Goal: Task Accomplishment & Management: Complete application form

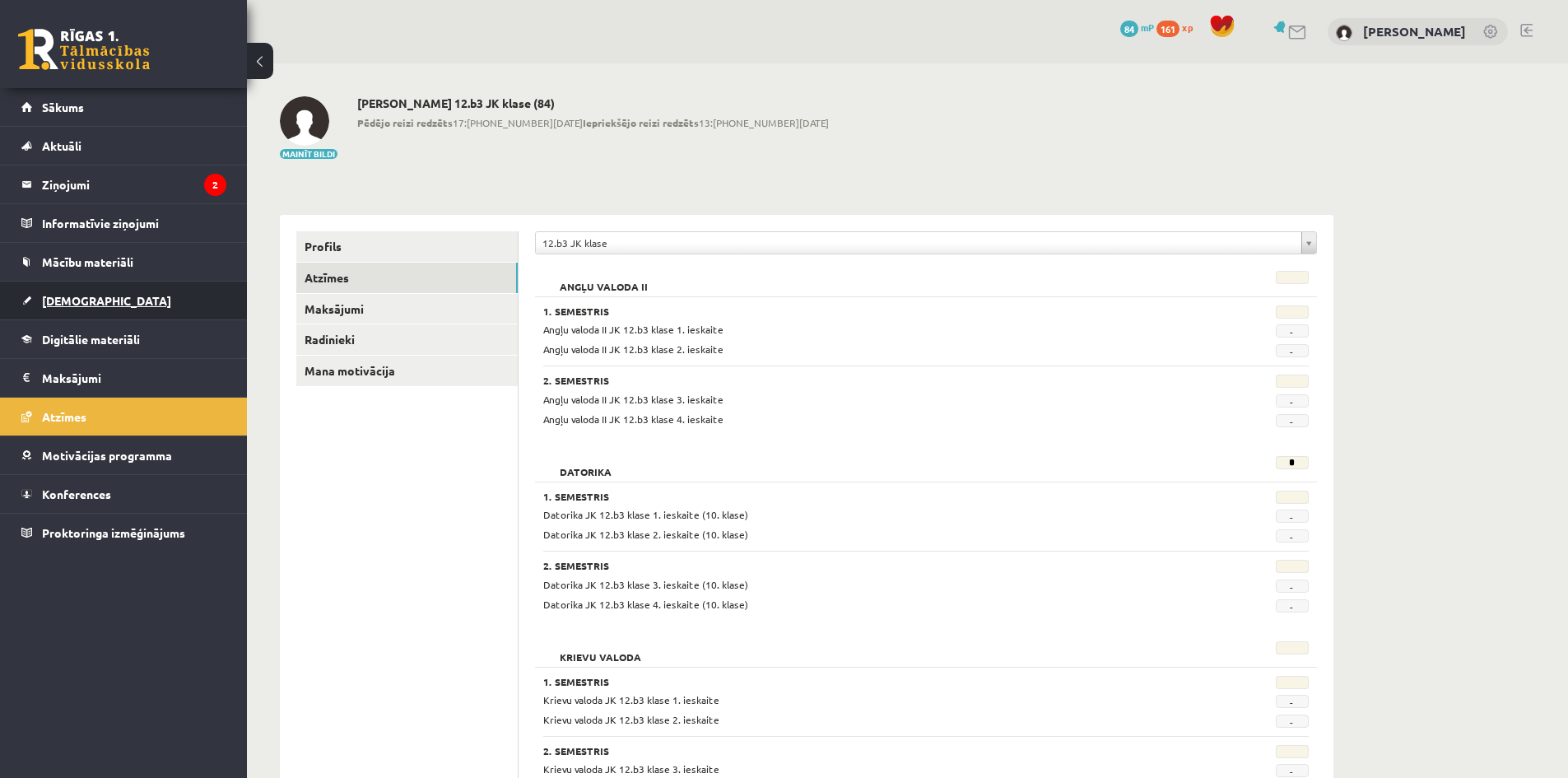
click at [44, 304] on span "[DEMOGRAPHIC_DATA]" at bounding box center [106, 300] width 129 height 15
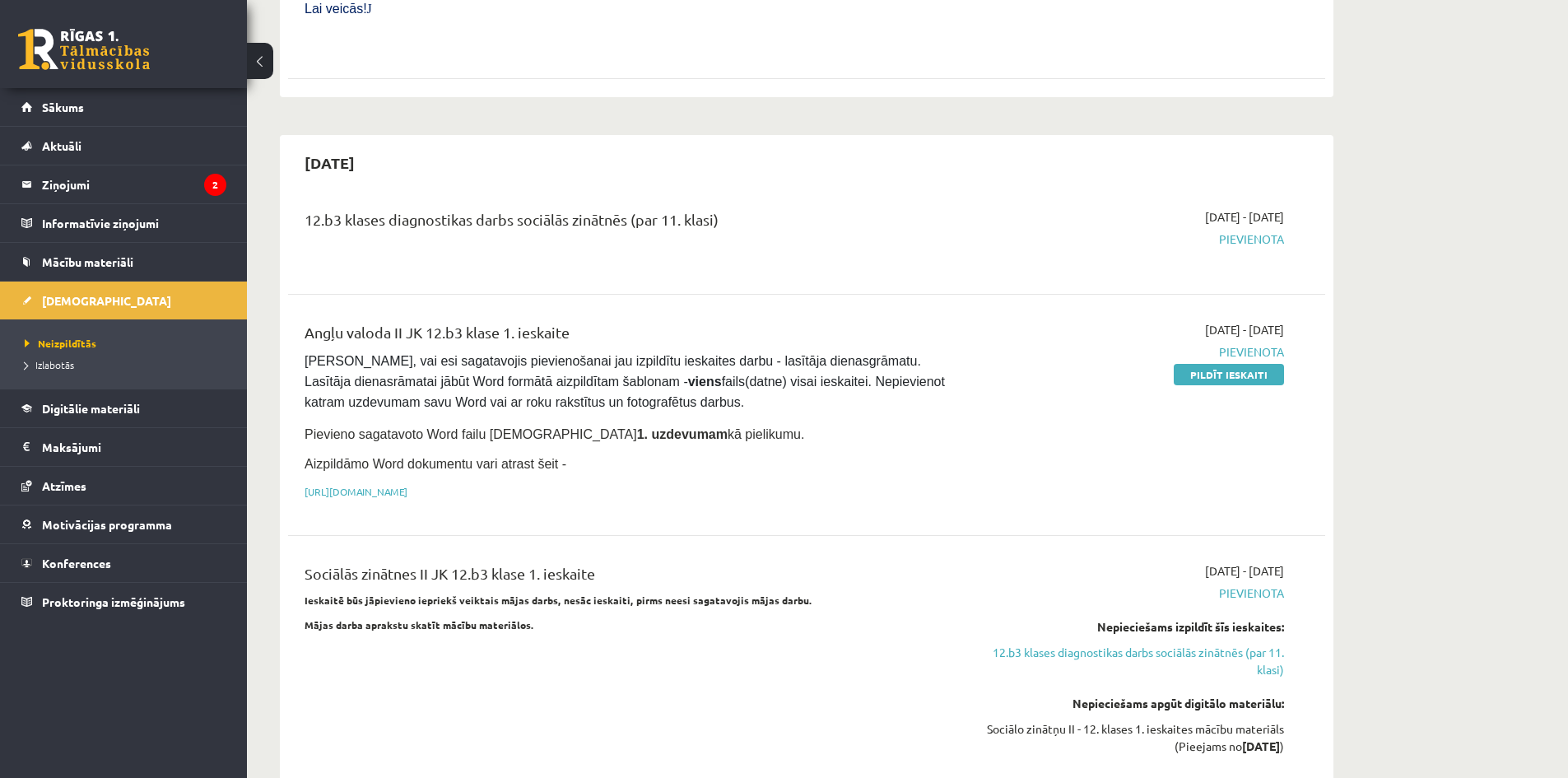
scroll to position [741, 0]
click at [1230, 364] on link "Pildīt ieskaiti" at bounding box center [1228, 374] width 110 height 22
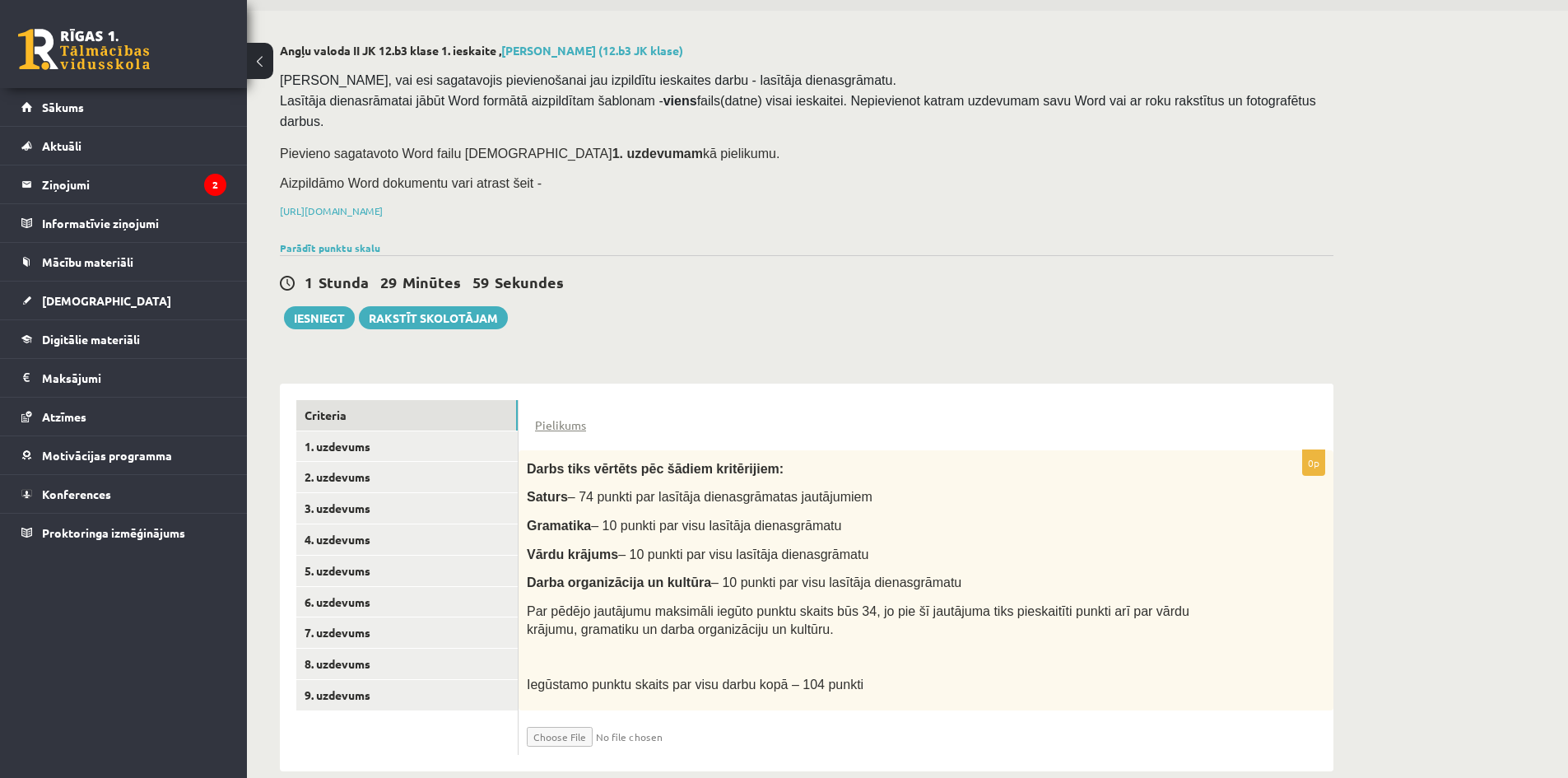
scroll to position [57, 0]
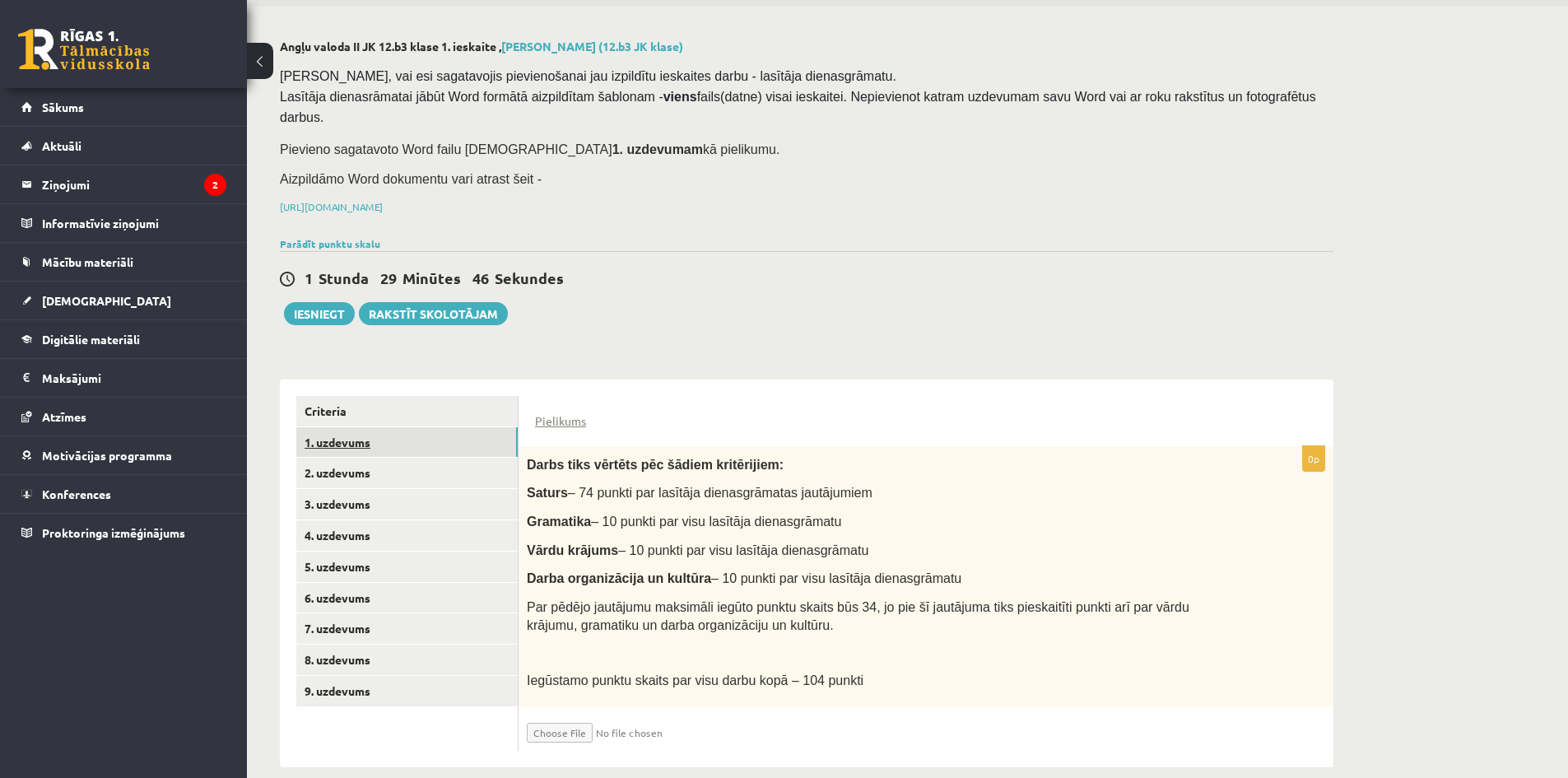
click at [342, 427] on link "1. uzdevums" at bounding box center [406, 442] width 222 height 30
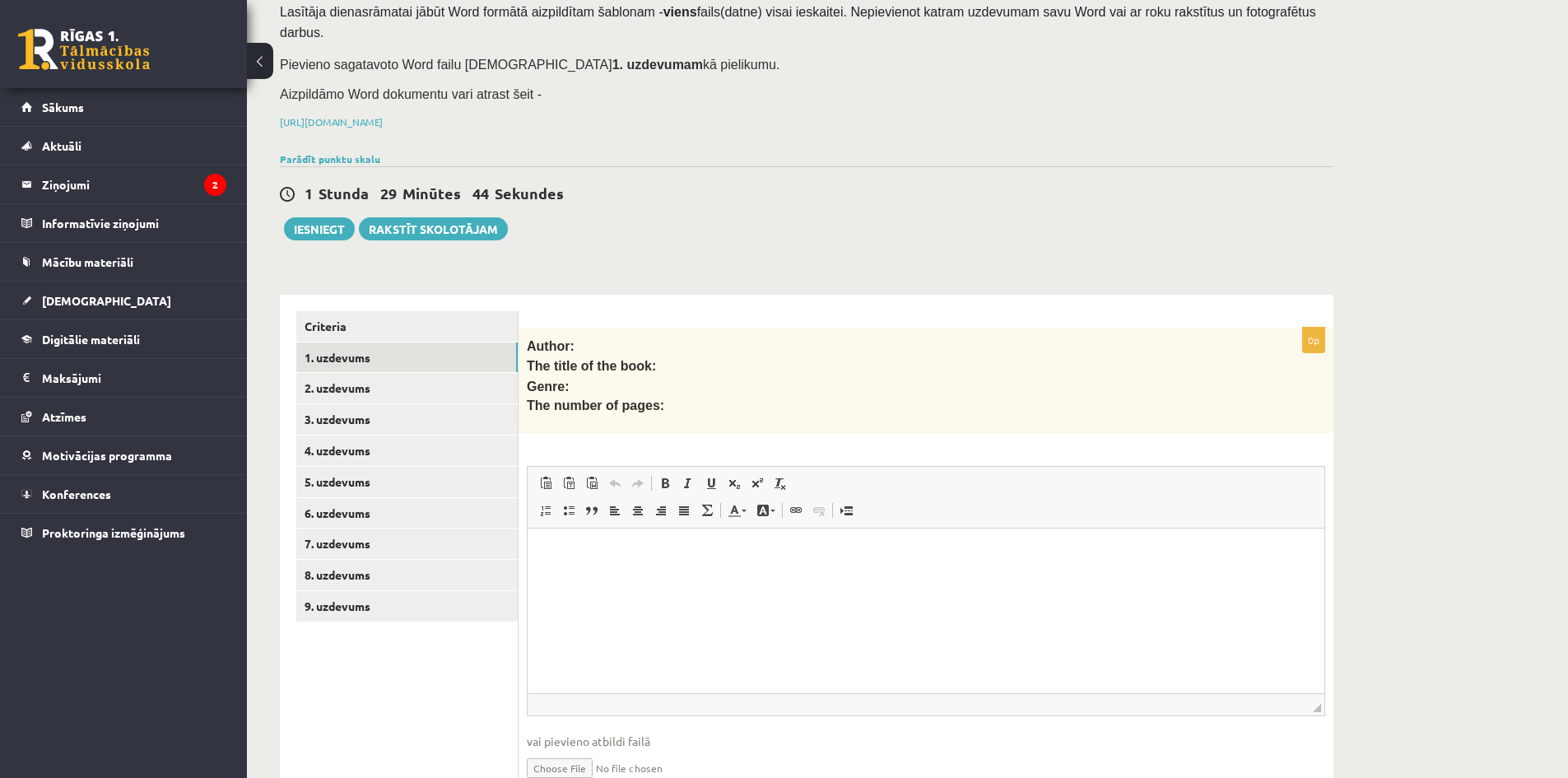
scroll to position [197, 0]
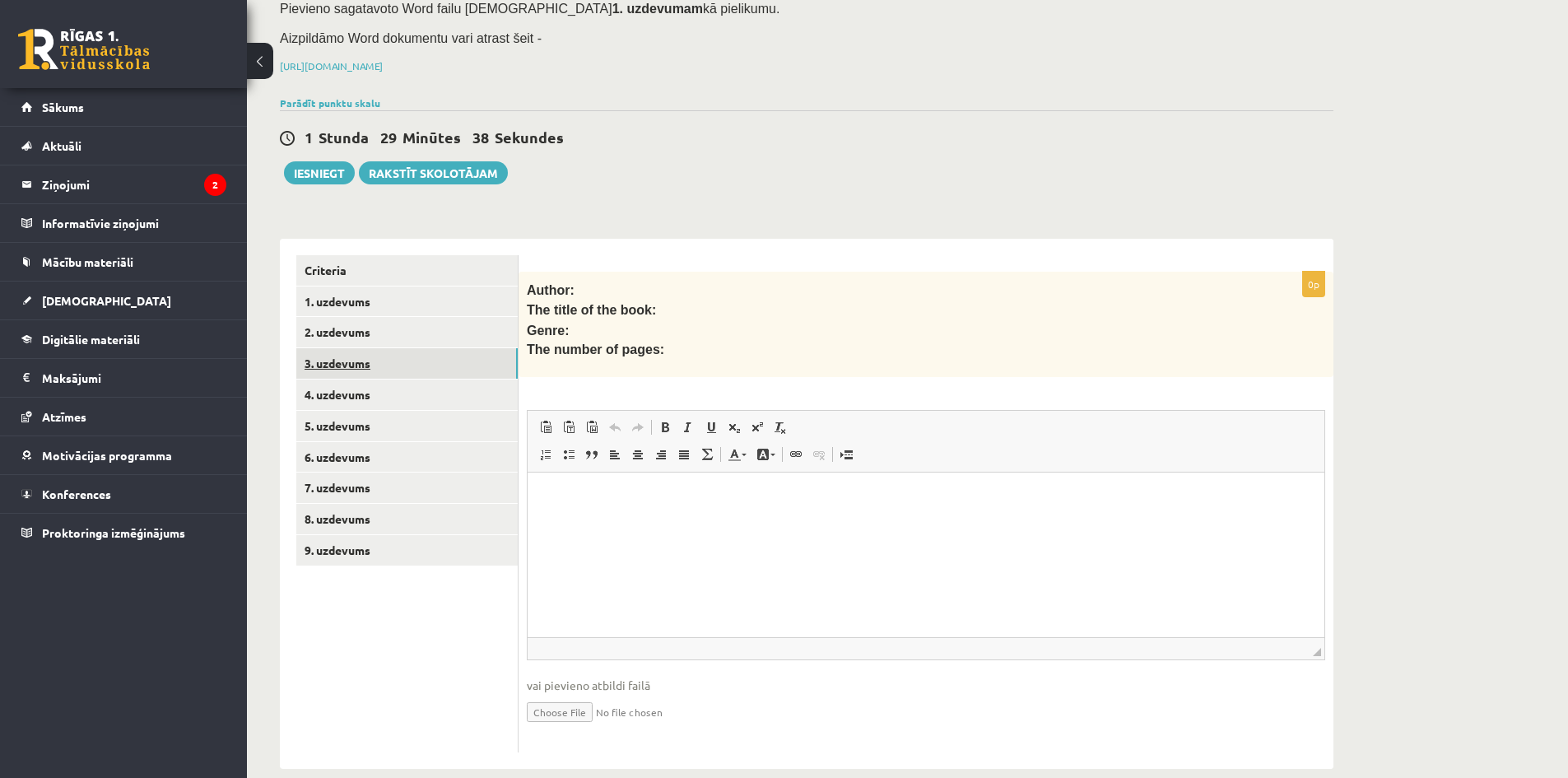
click at [337, 348] on link "3. uzdevums" at bounding box center [406, 363] width 222 height 30
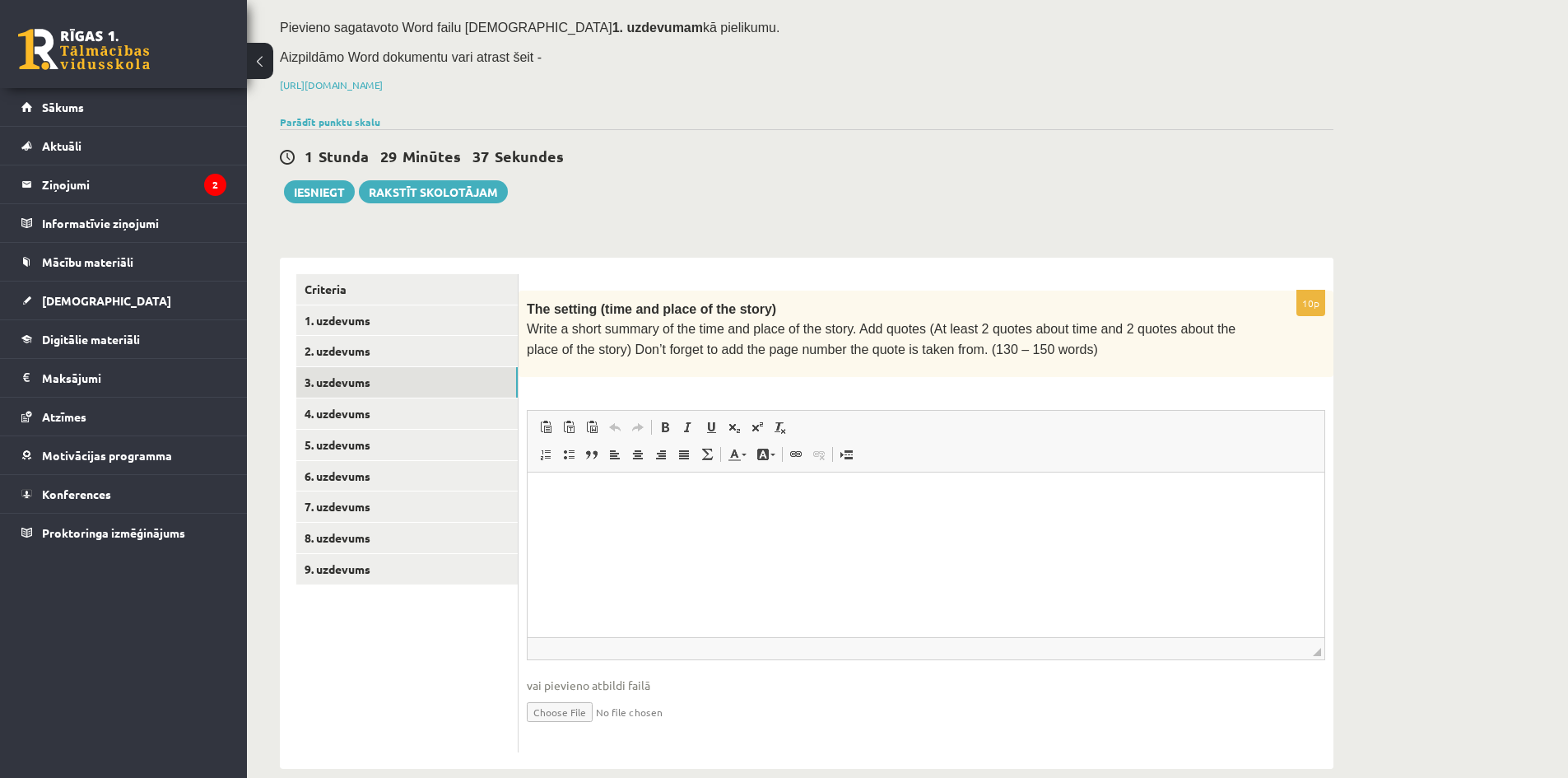
scroll to position [0, 0]
click at [309, 399] on link "4. uzdevums" at bounding box center [406, 413] width 222 height 30
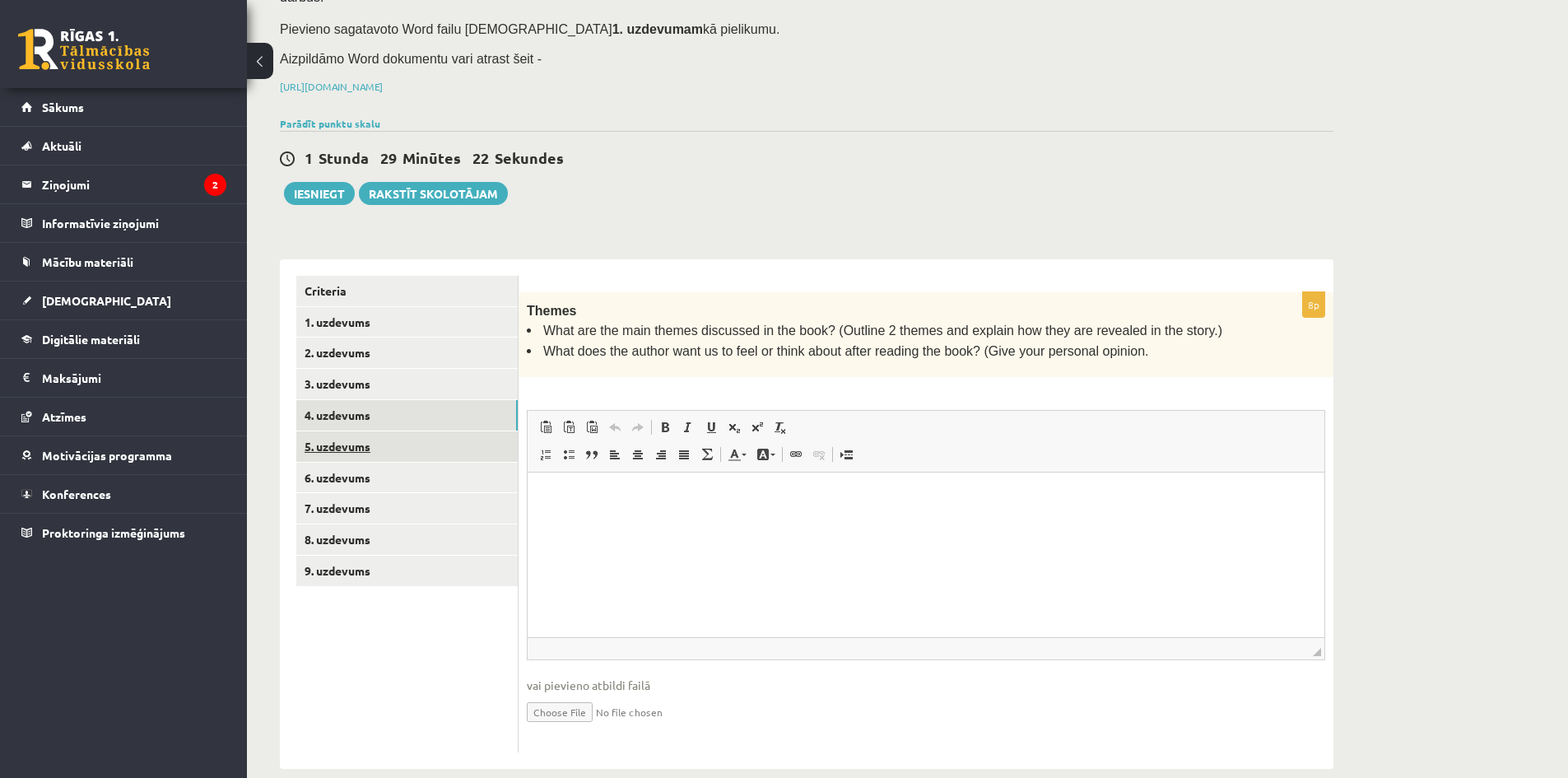
click at [323, 431] on link "5. uzdevums" at bounding box center [406, 446] width 222 height 30
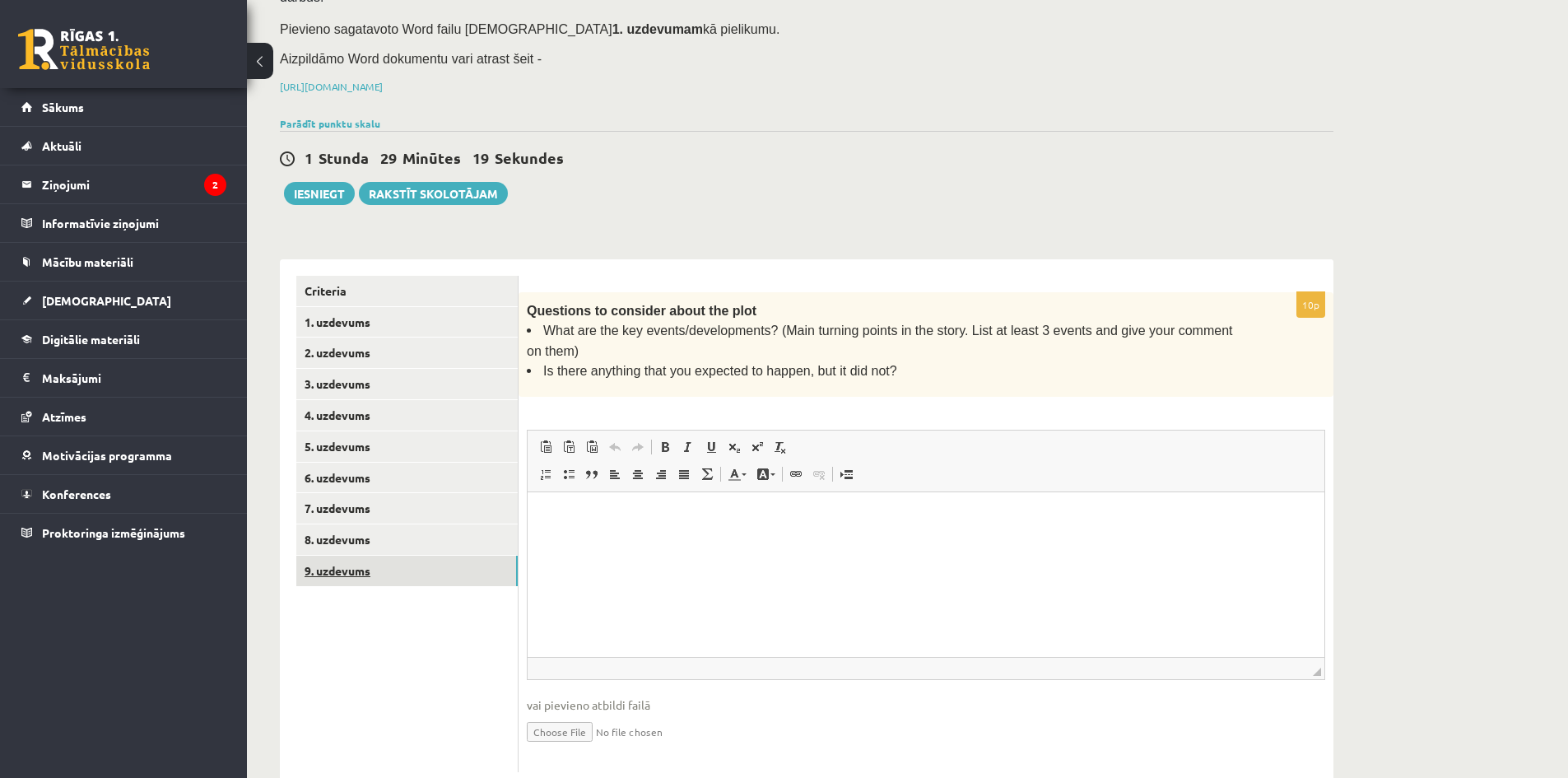
click at [345, 557] on link "9. uzdevums" at bounding box center [406, 571] width 222 height 30
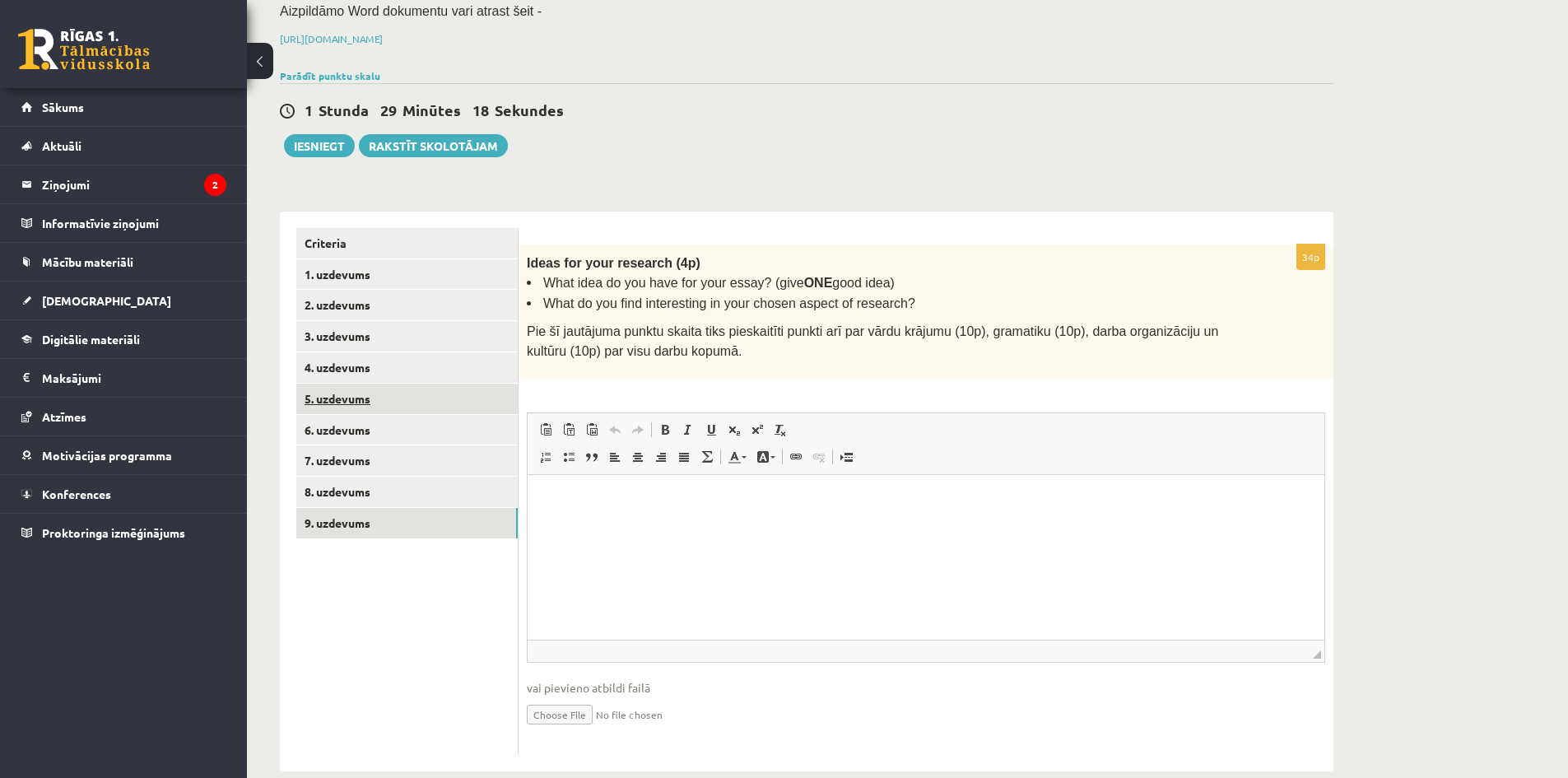
scroll to position [226, 0]
click at [340, 476] on link "8. uzdevums" at bounding box center [406, 491] width 222 height 30
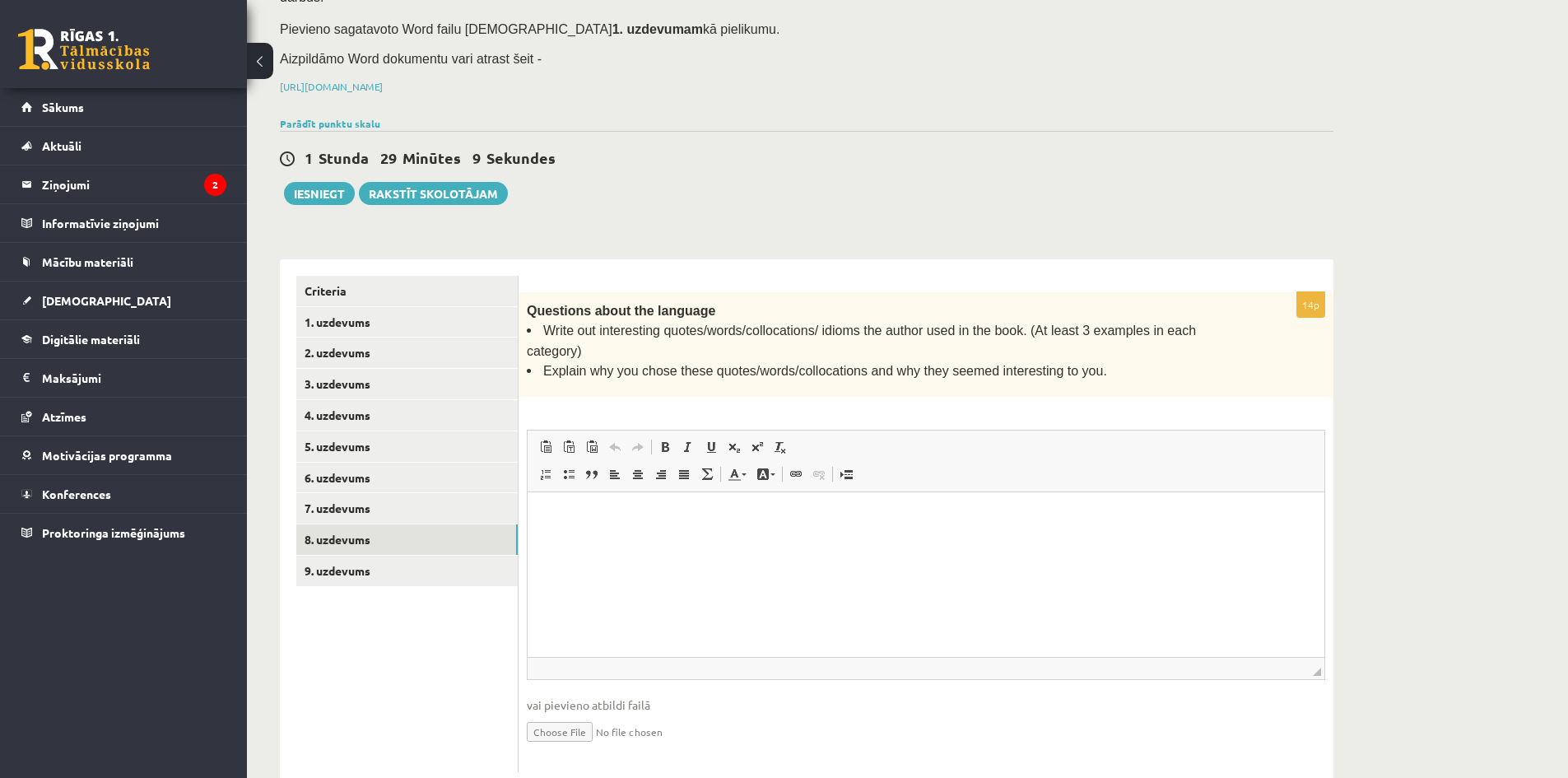
scroll to position [0, 0]
drag, startPoint x: 325, startPoint y: 457, endPoint x: 317, endPoint y: 473, distance: 17.9
click at [324, 462] on link "6. uzdevums" at bounding box center [406, 477] width 222 height 30
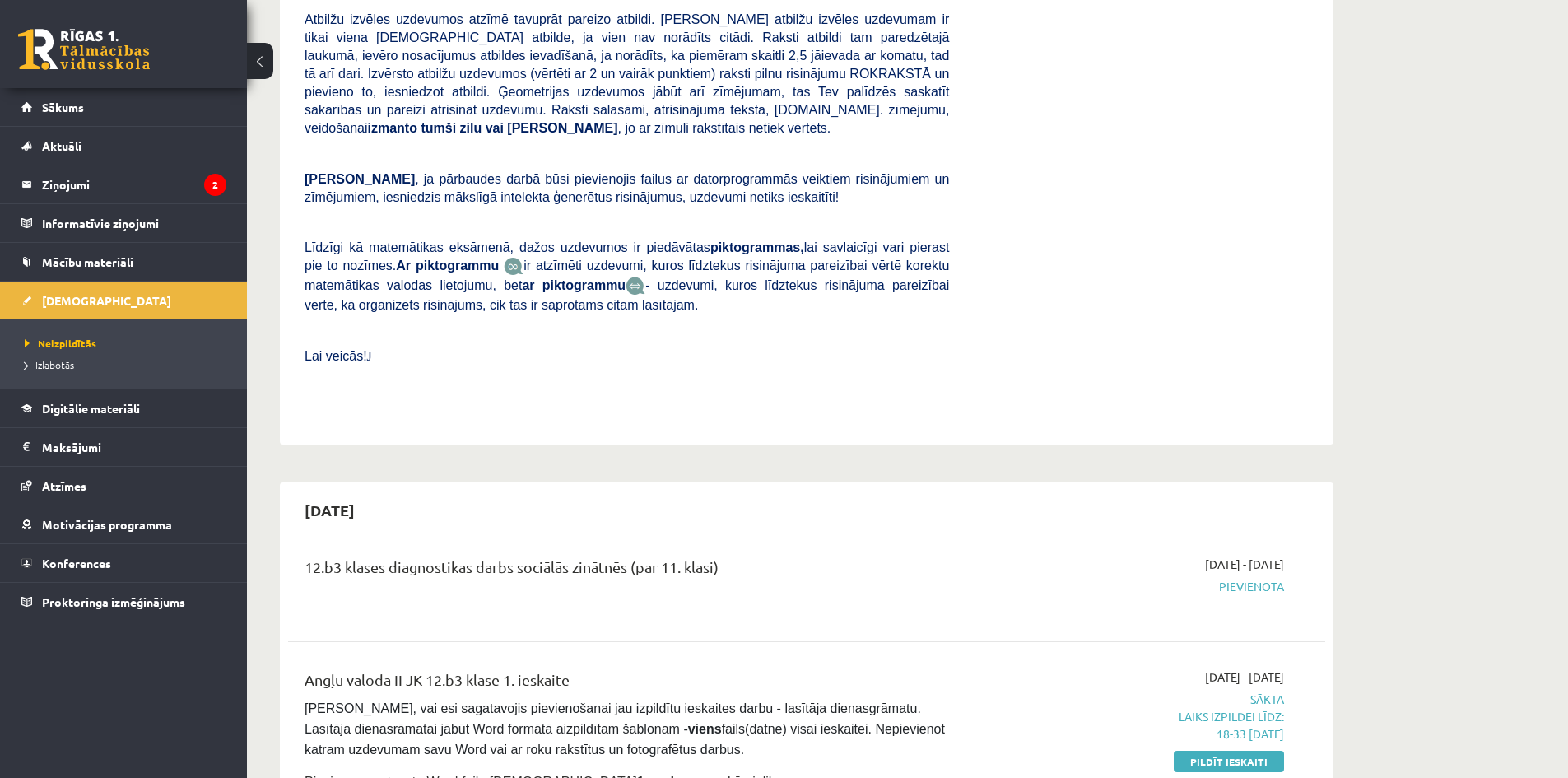
scroll to position [577, 0]
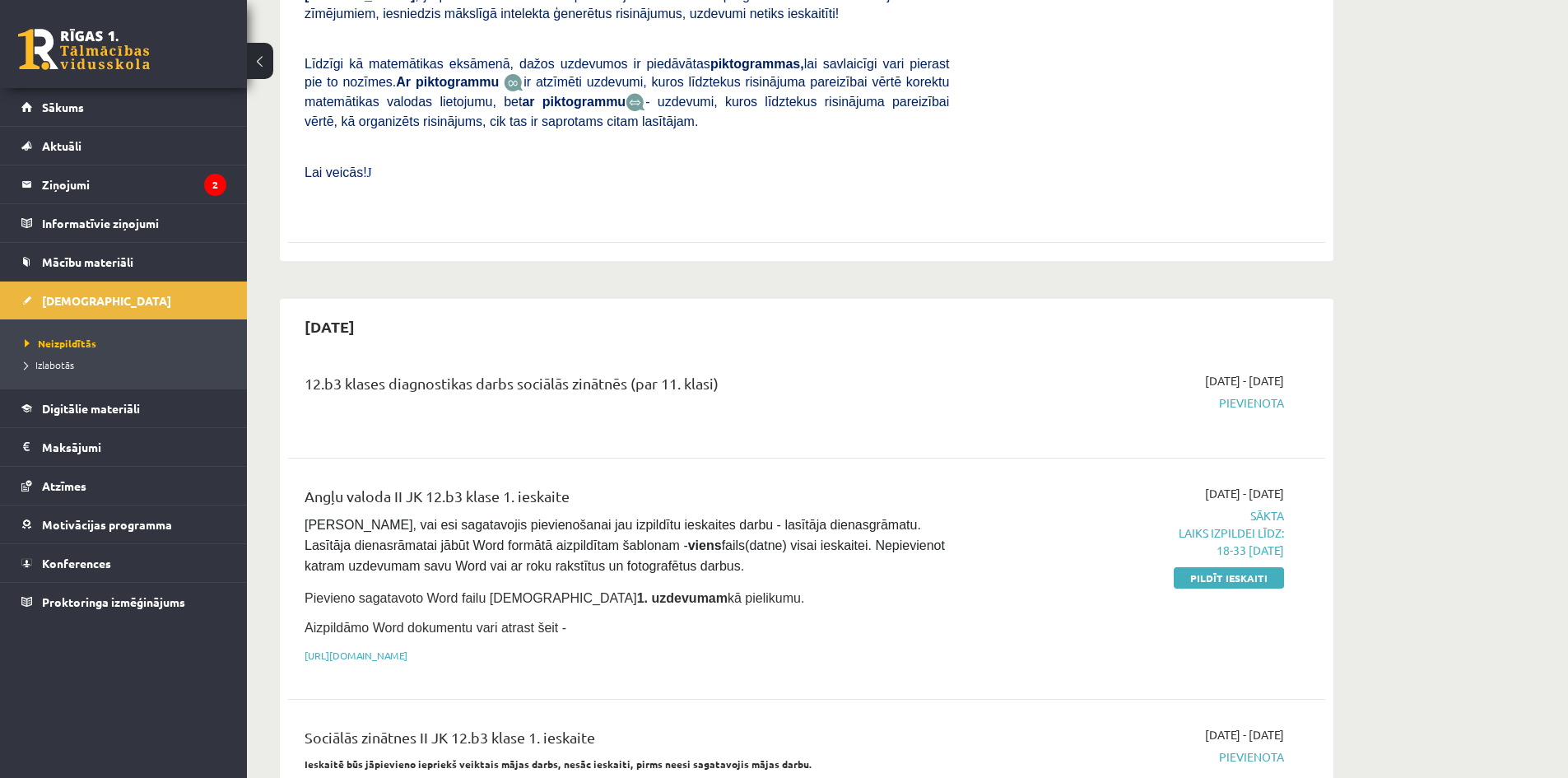
drag, startPoint x: 1233, startPoint y: 545, endPoint x: 856, endPoint y: 89, distance: 591.7
click at [1233, 567] on link "Pildīt ieskaiti" at bounding box center [1228, 578] width 110 height 22
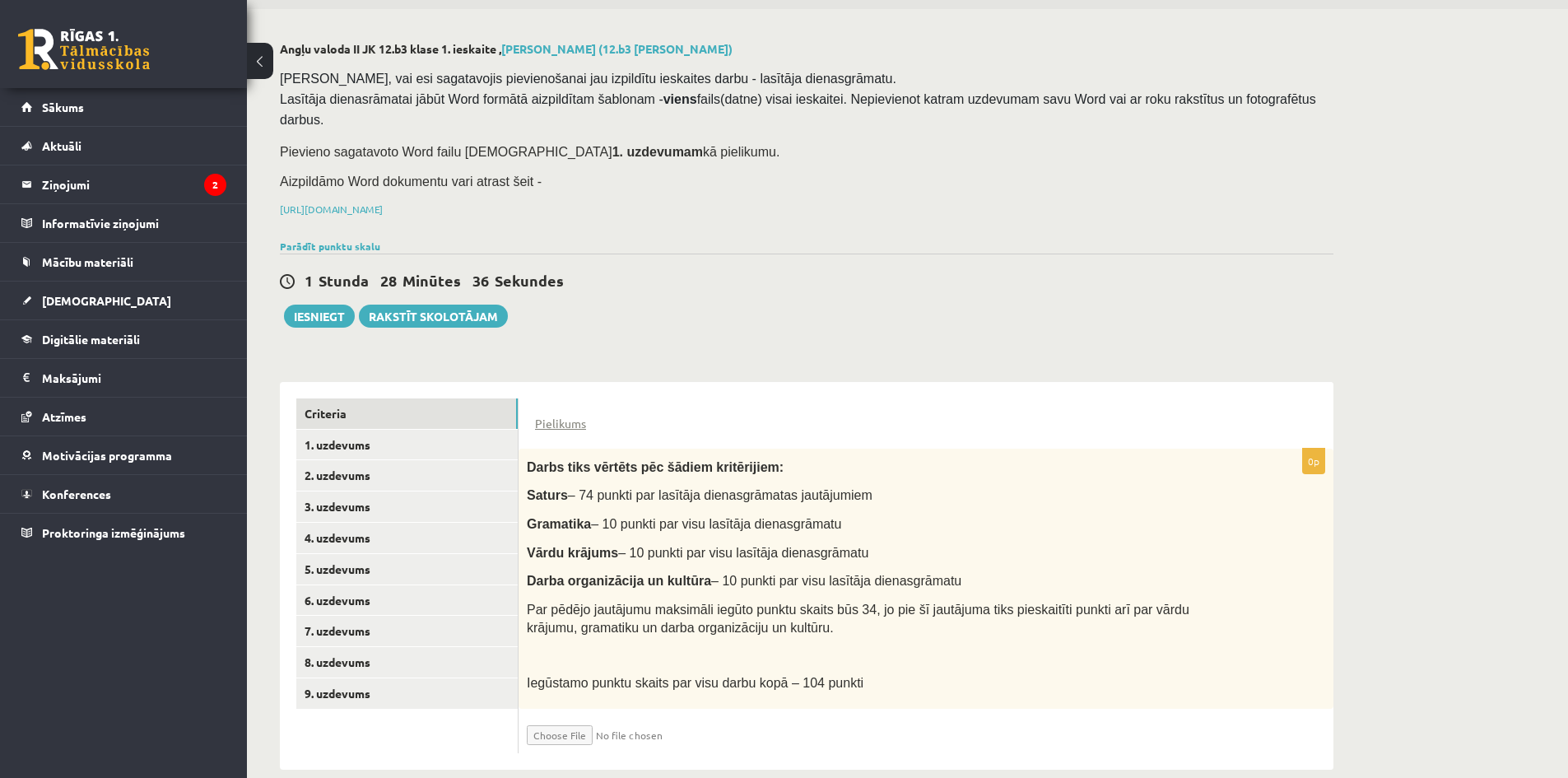
scroll to position [57, 0]
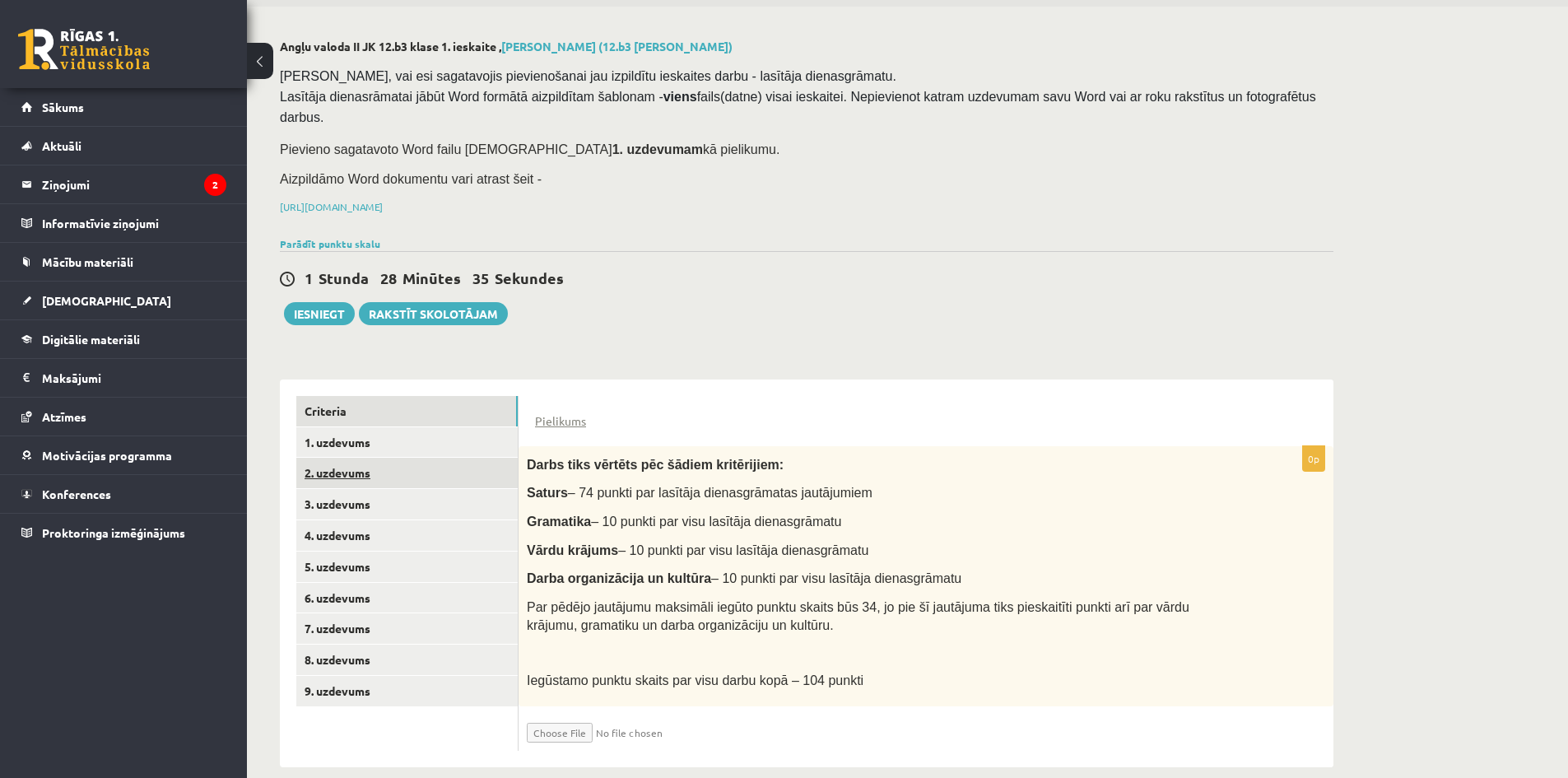
click at [320, 457] on link "2. uzdevums" at bounding box center [406, 472] width 222 height 30
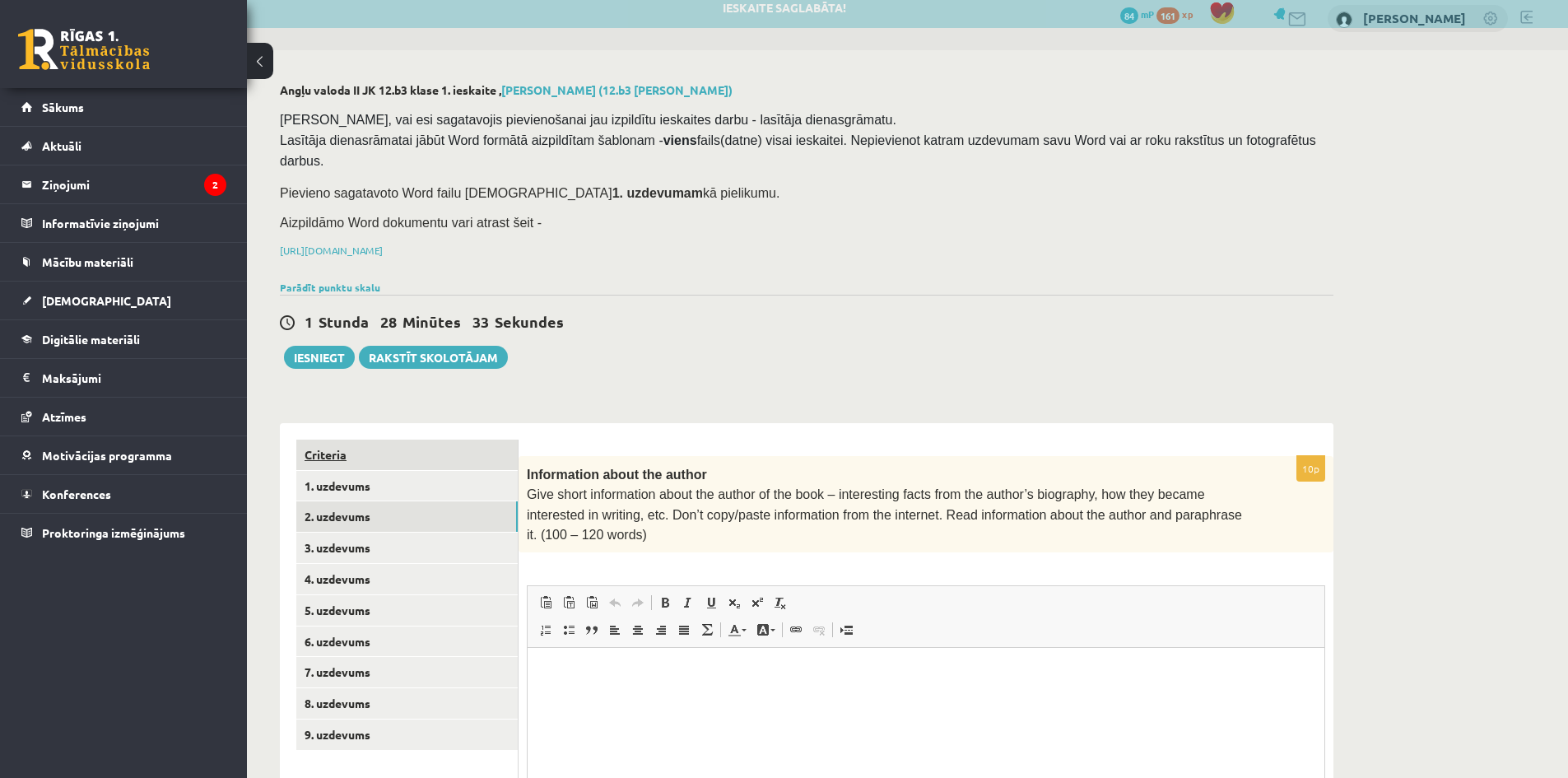
scroll to position [0, 0]
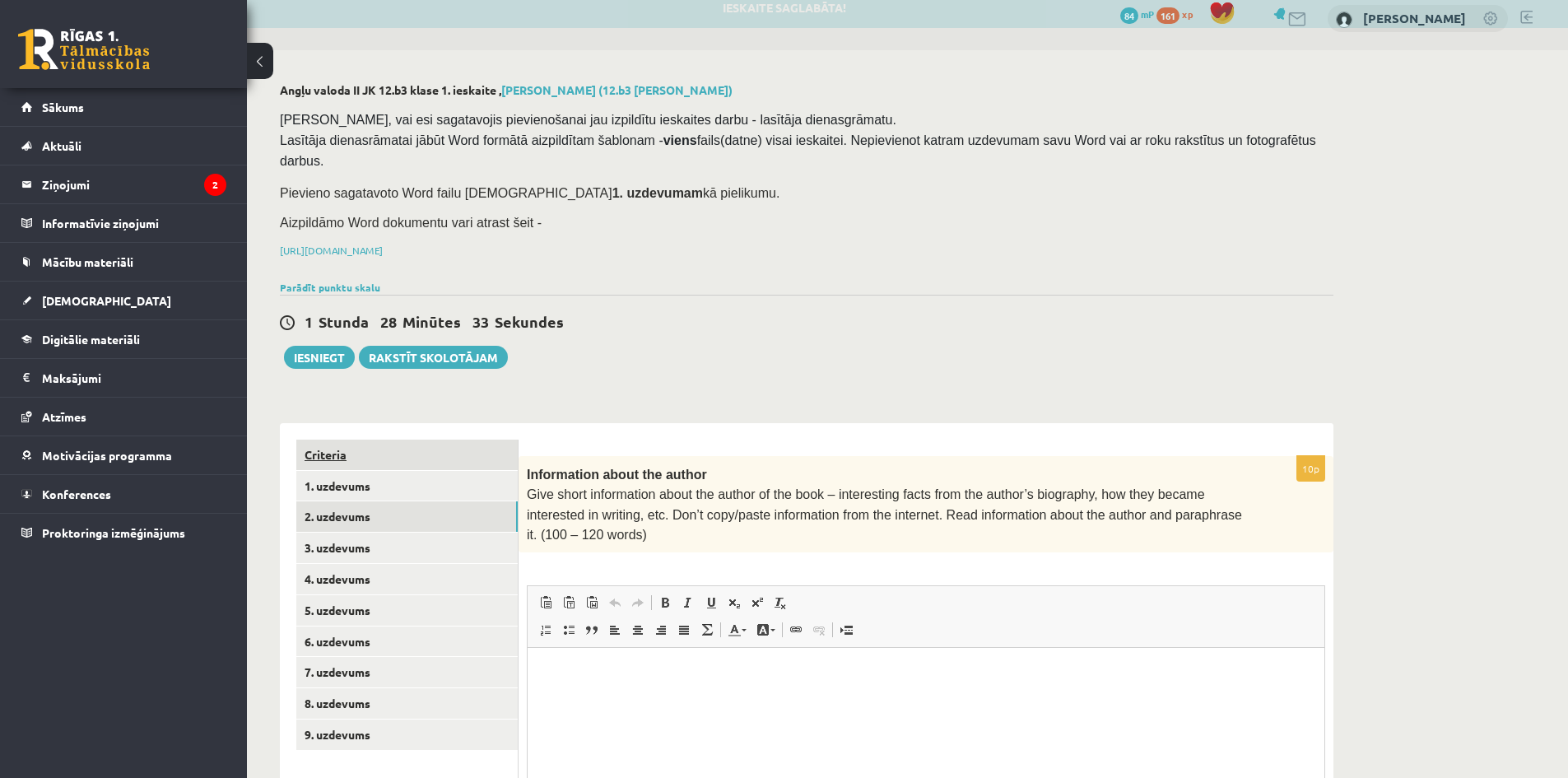
click at [332, 441] on link "Criteria" at bounding box center [406, 454] width 222 height 30
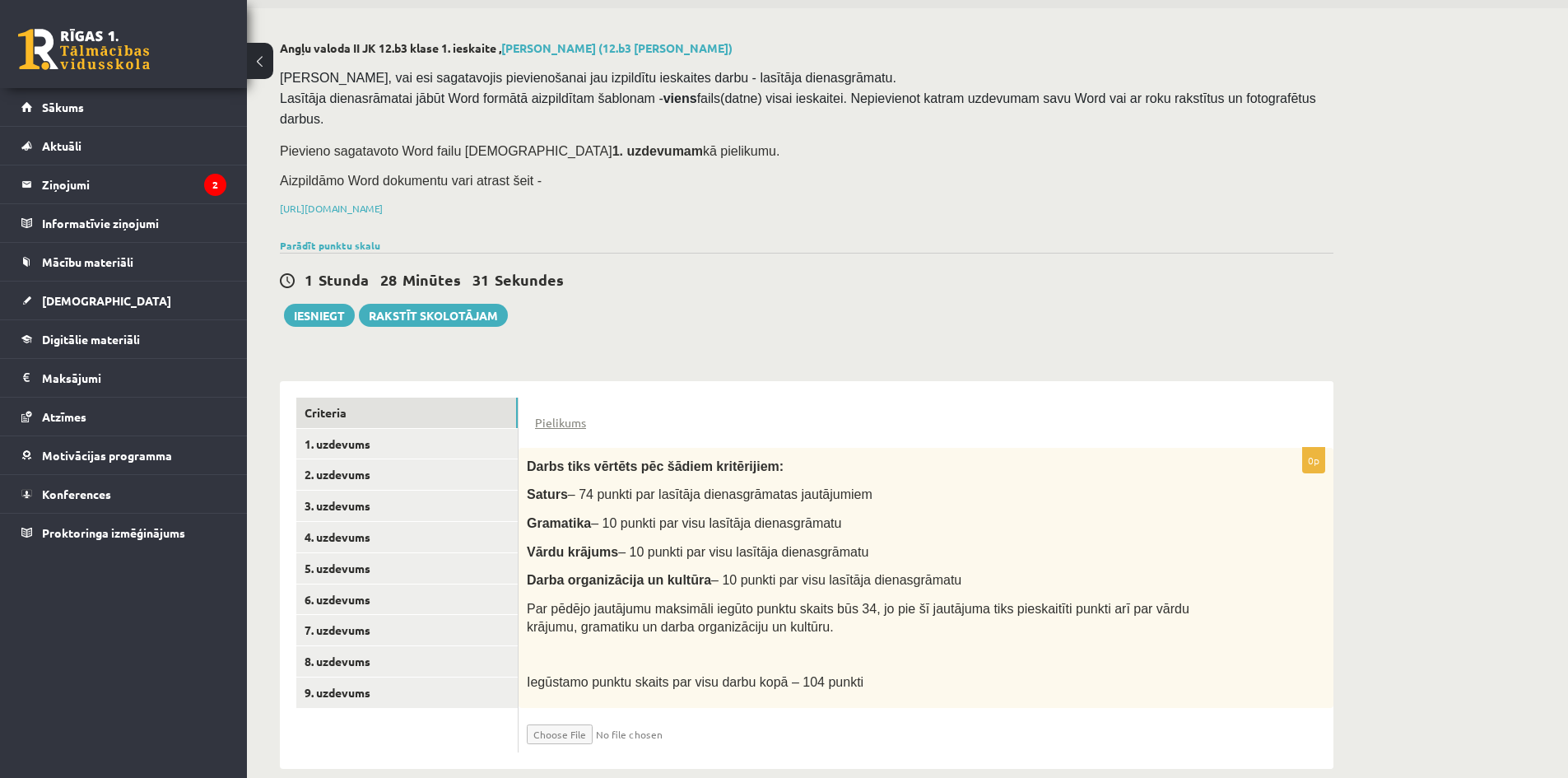
scroll to position [58, 0]
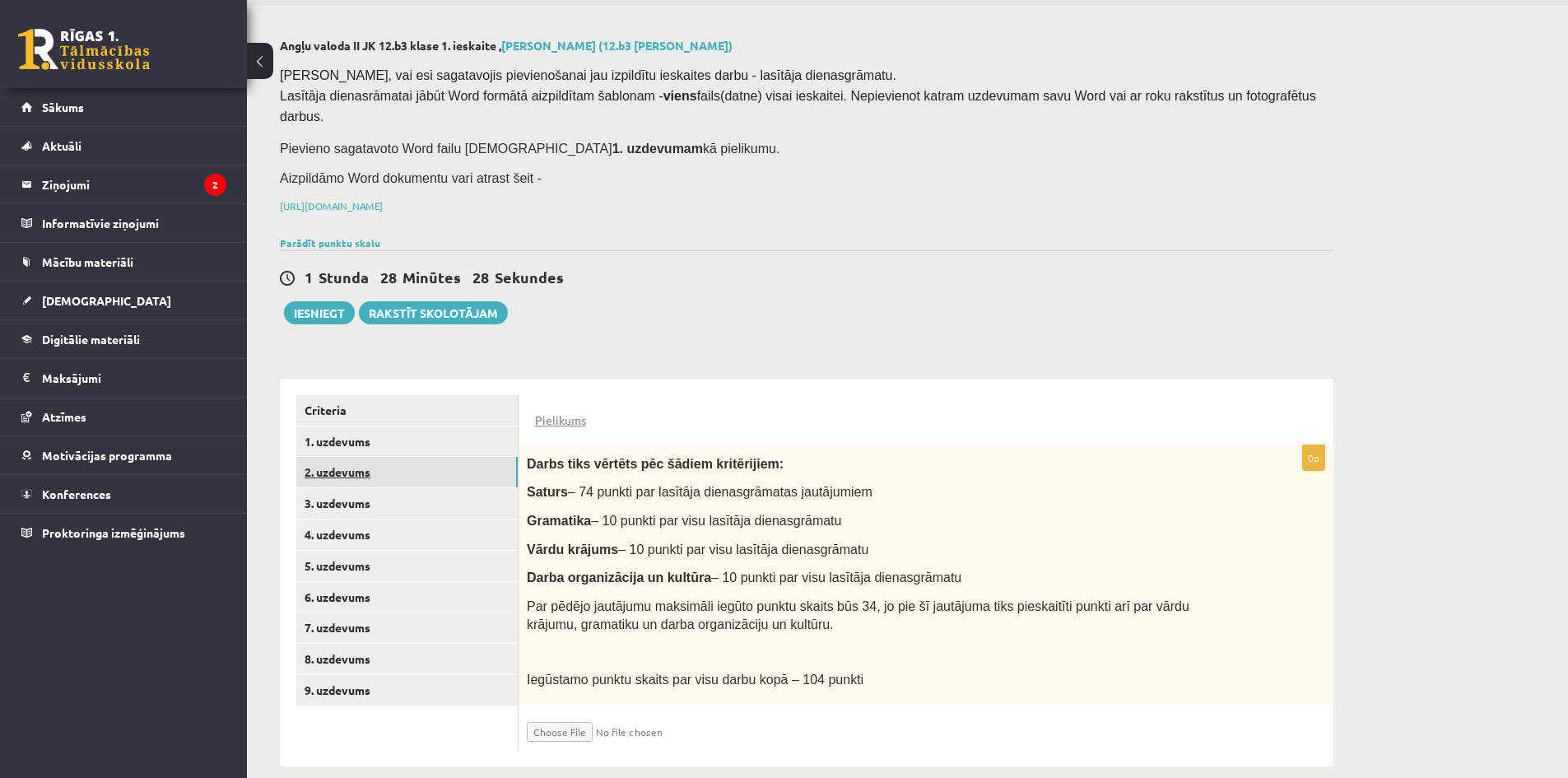
click at [343, 460] on link "2. uzdevums" at bounding box center [406, 472] width 222 height 30
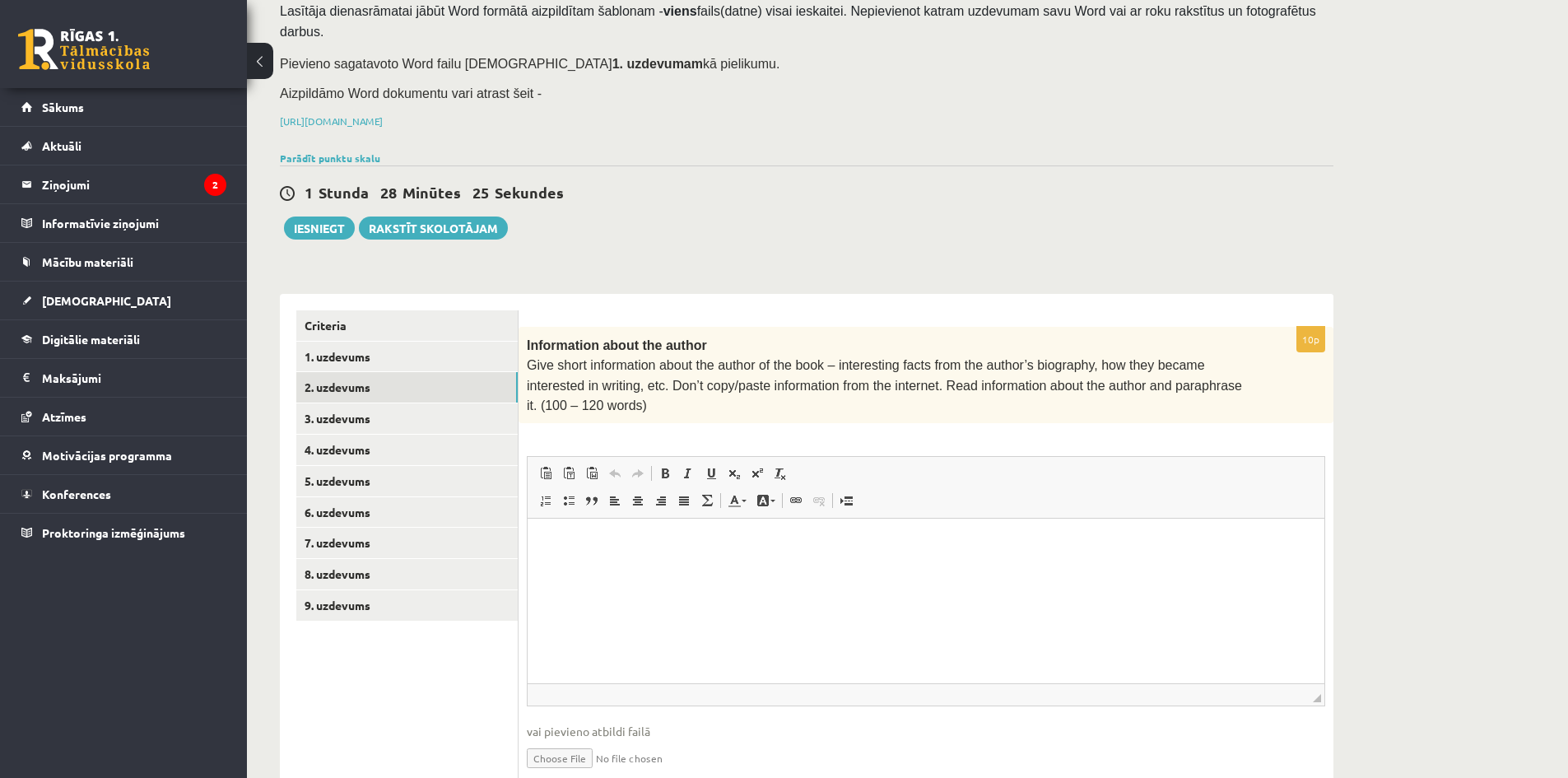
scroll to position [169, 0]
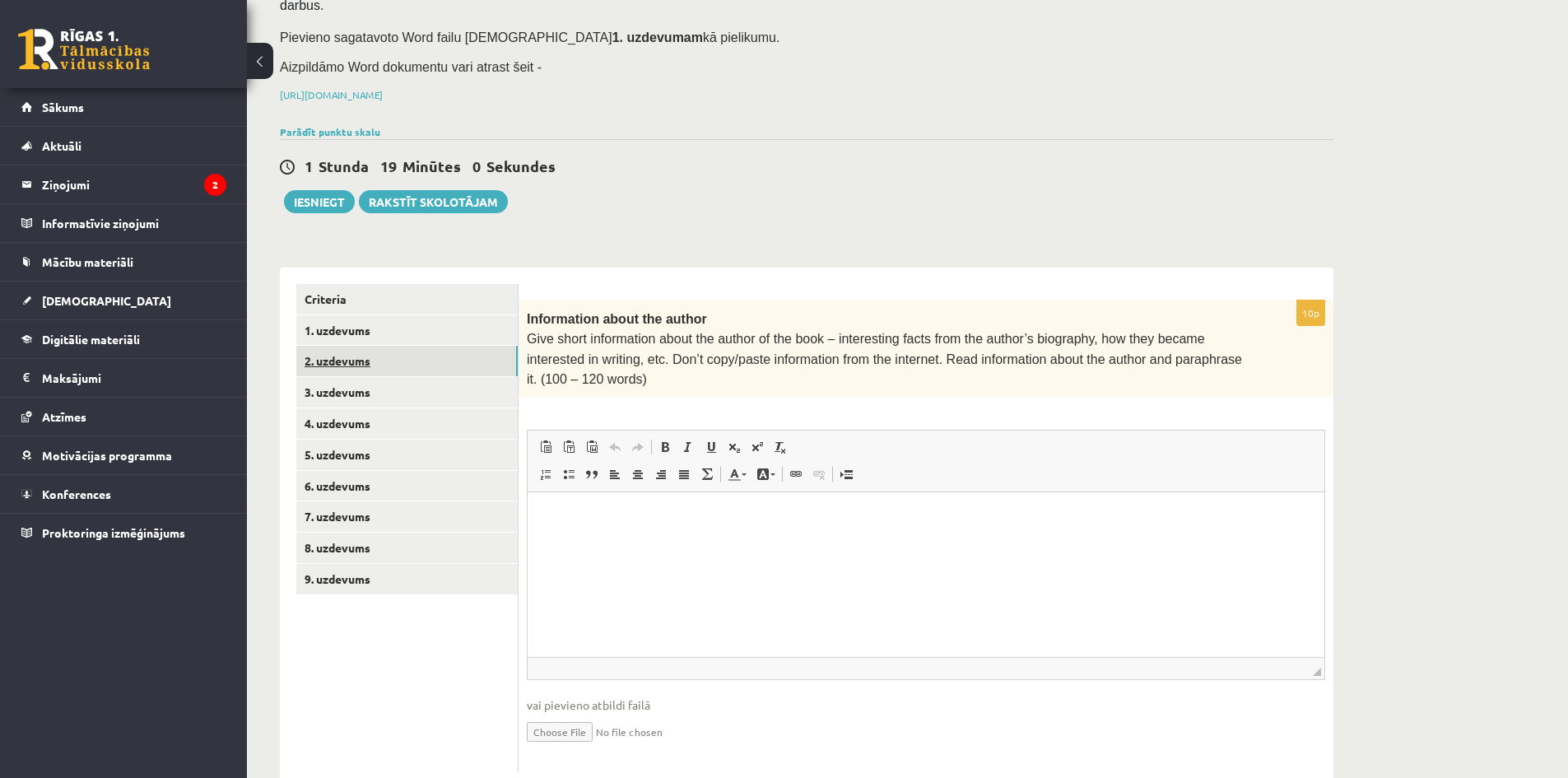
click at [317, 348] on link "2. uzdevums" at bounding box center [406, 361] width 222 height 30
click at [341, 377] on link "3. uzdevums" at bounding box center [406, 392] width 222 height 30
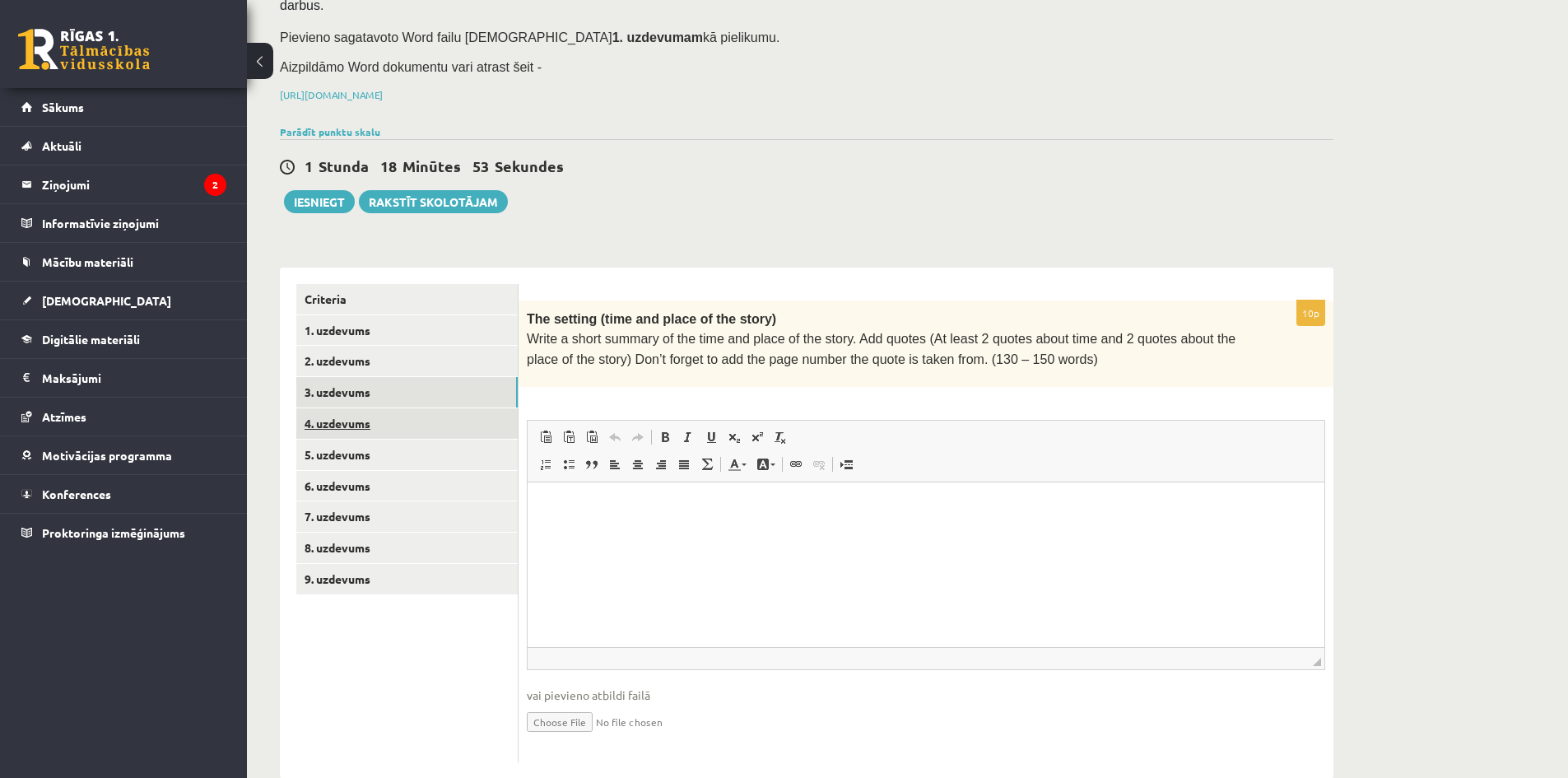
click at [327, 409] on link "4. uzdevums" at bounding box center [406, 423] width 222 height 30
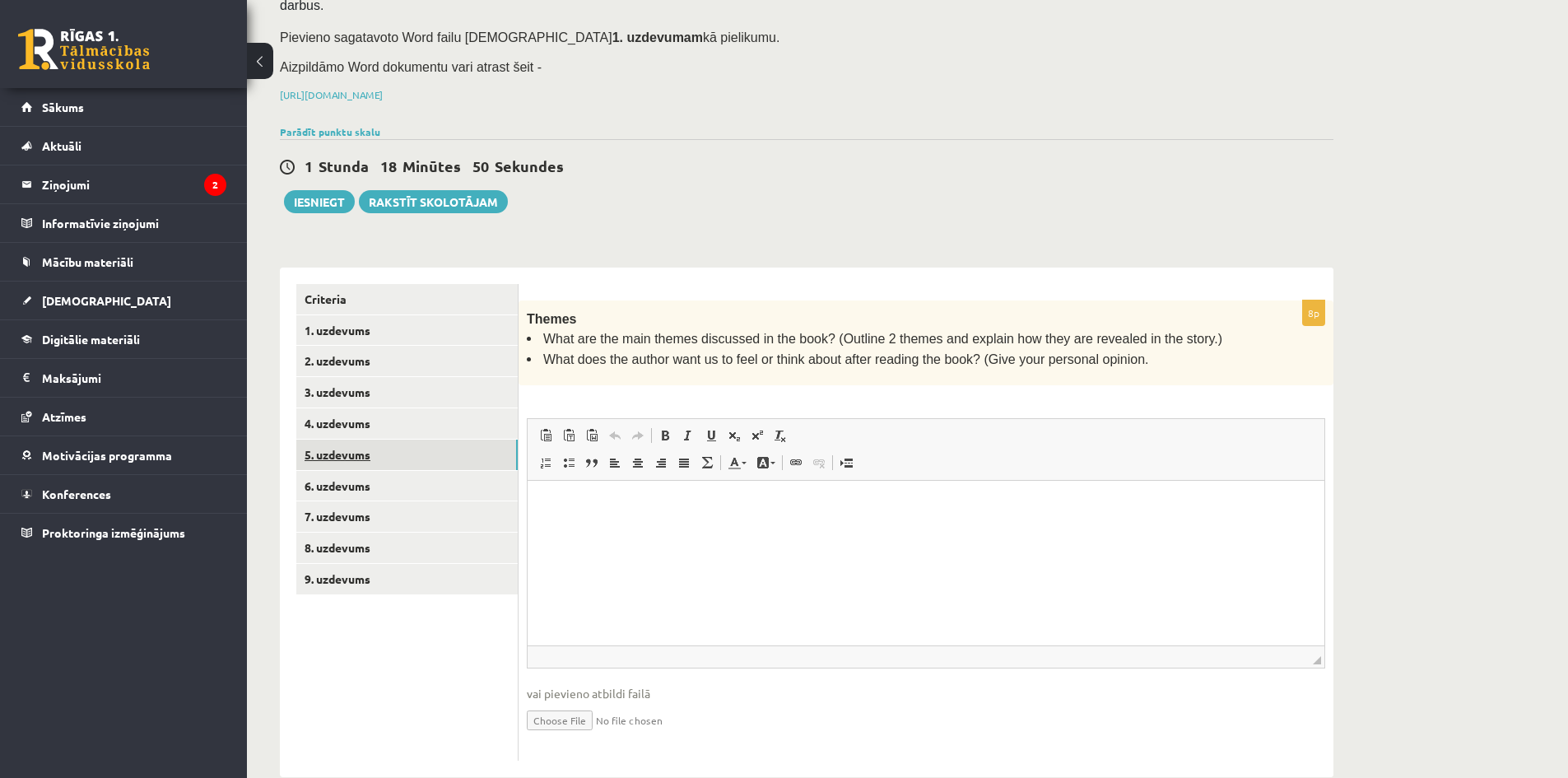
click at [323, 440] on link "5. uzdevums" at bounding box center [406, 454] width 222 height 30
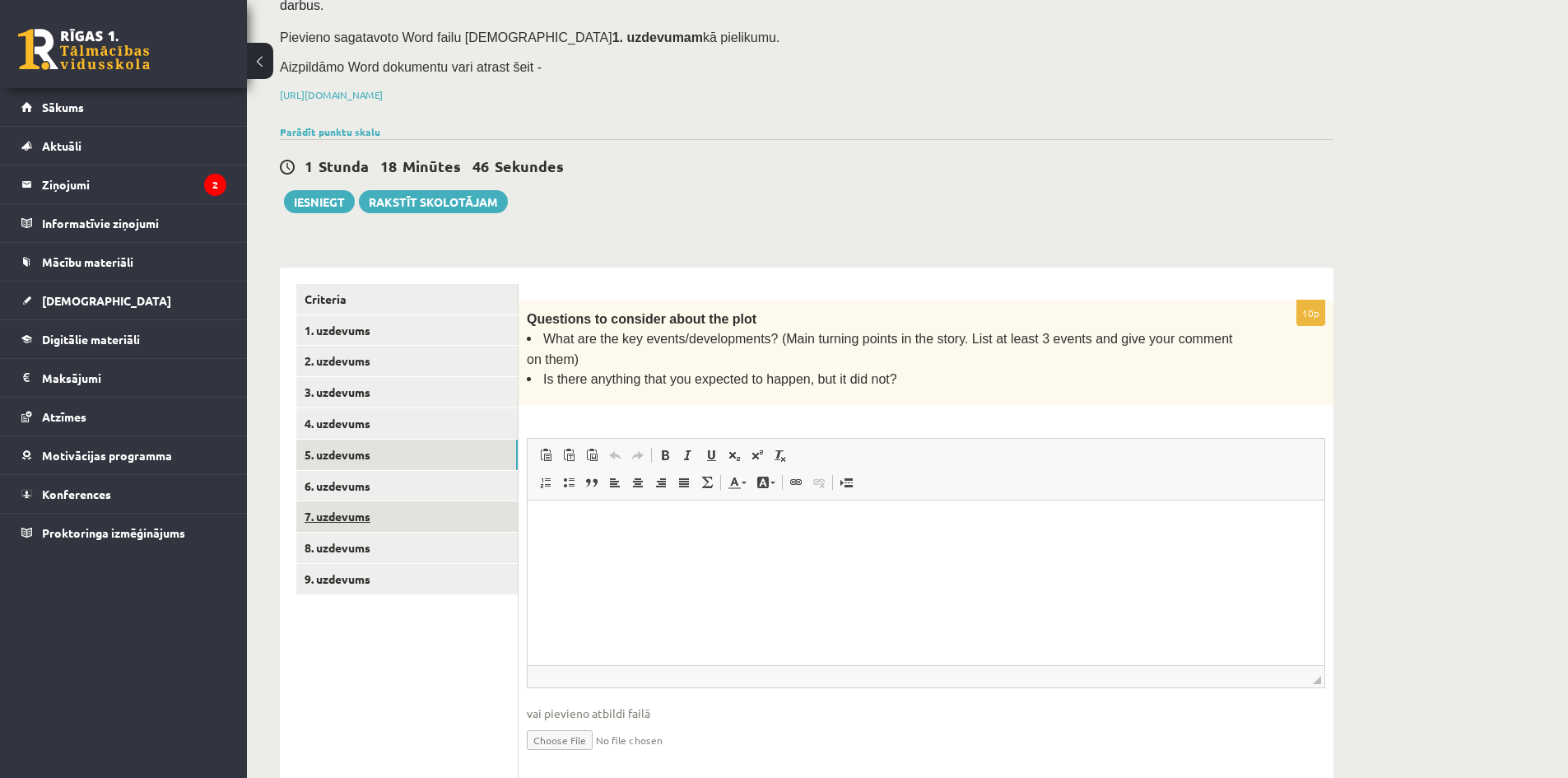
click at [326, 501] on link "7. uzdevums" at bounding box center [406, 516] width 222 height 30
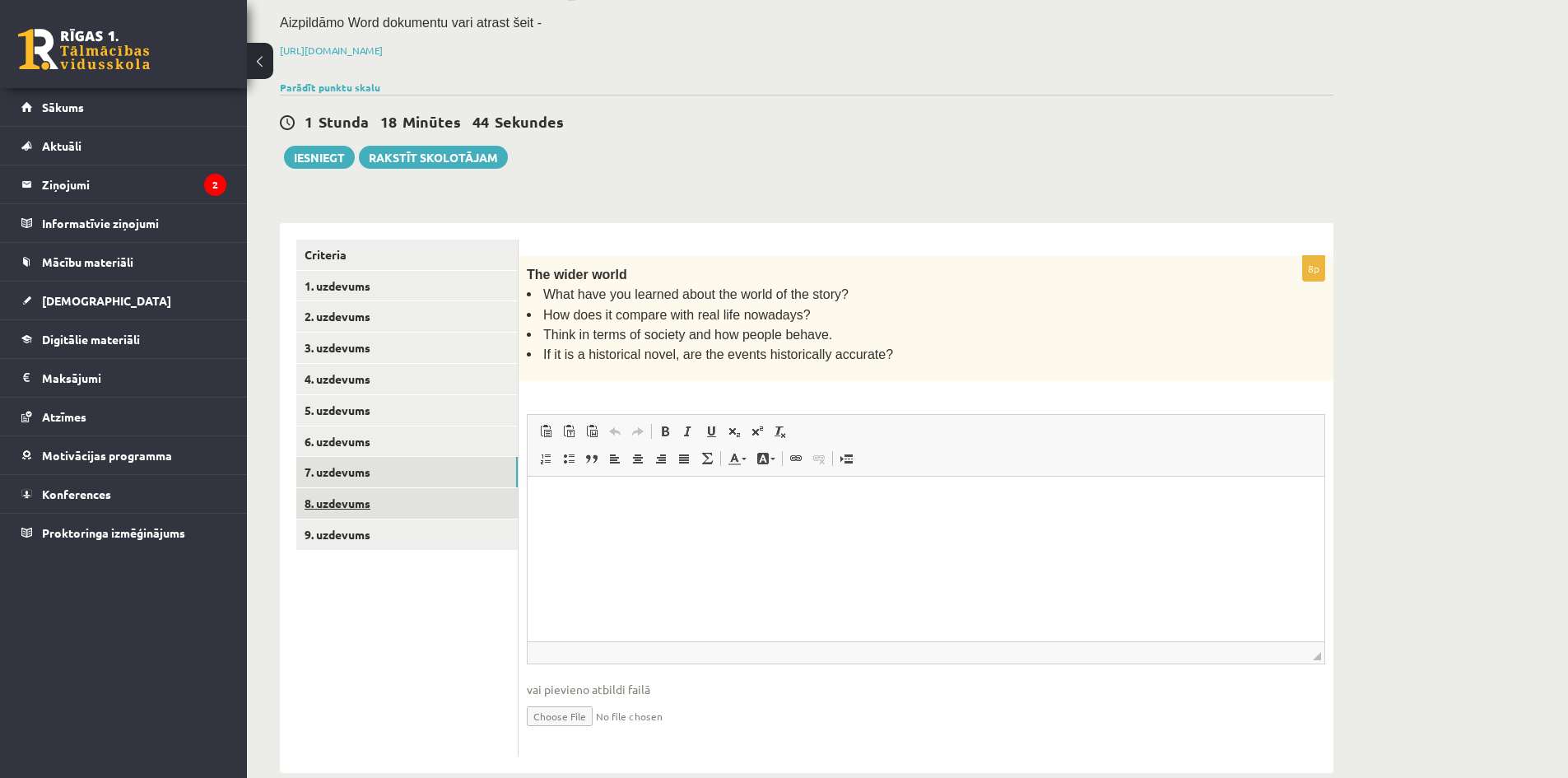
scroll to position [216, 0]
click at [344, 486] on link "8. uzdevums" at bounding box center [406, 500] width 222 height 30
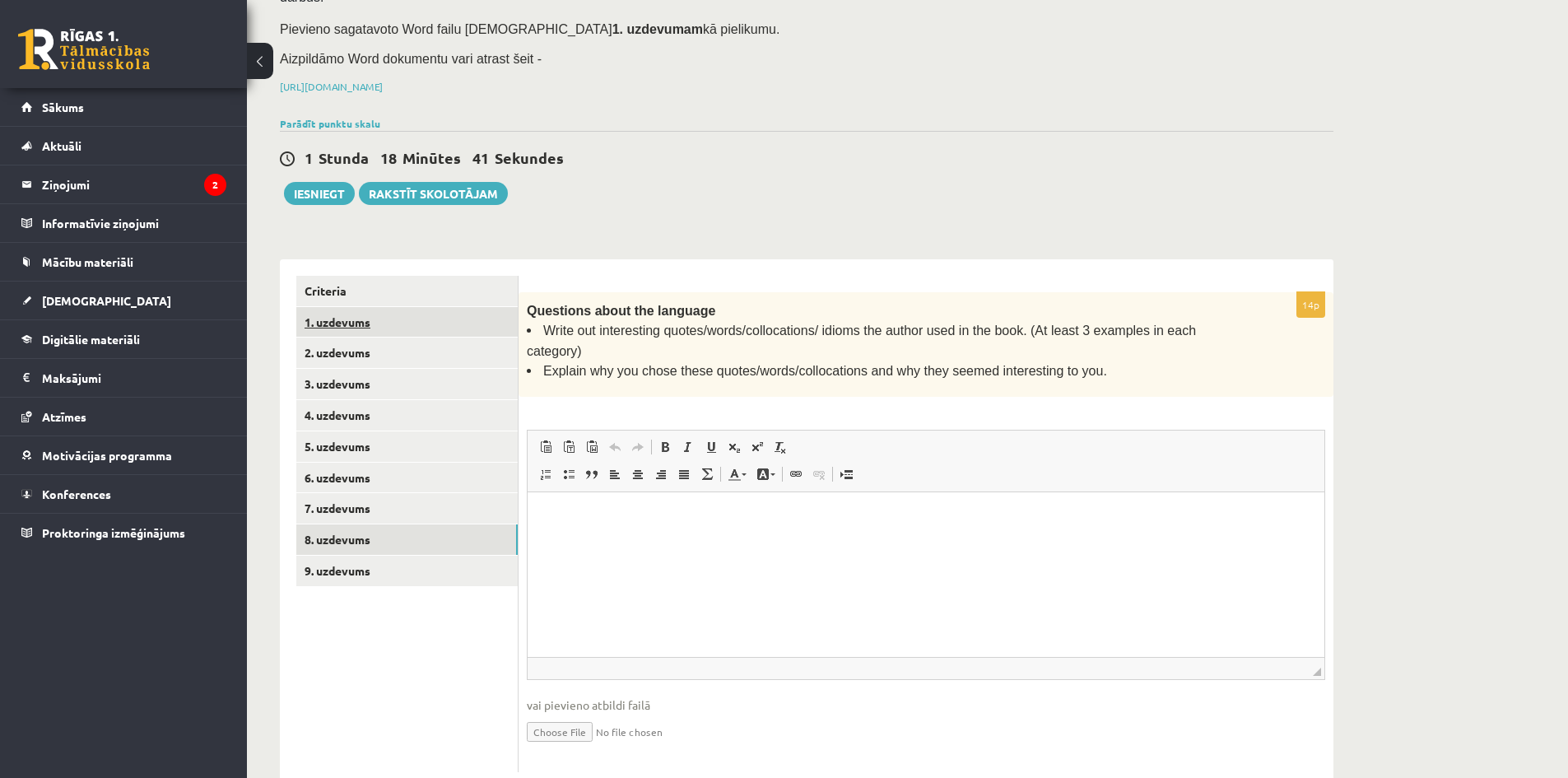
scroll to position [0, 0]
click at [325, 556] on link "9. uzdevums" at bounding box center [406, 571] width 222 height 30
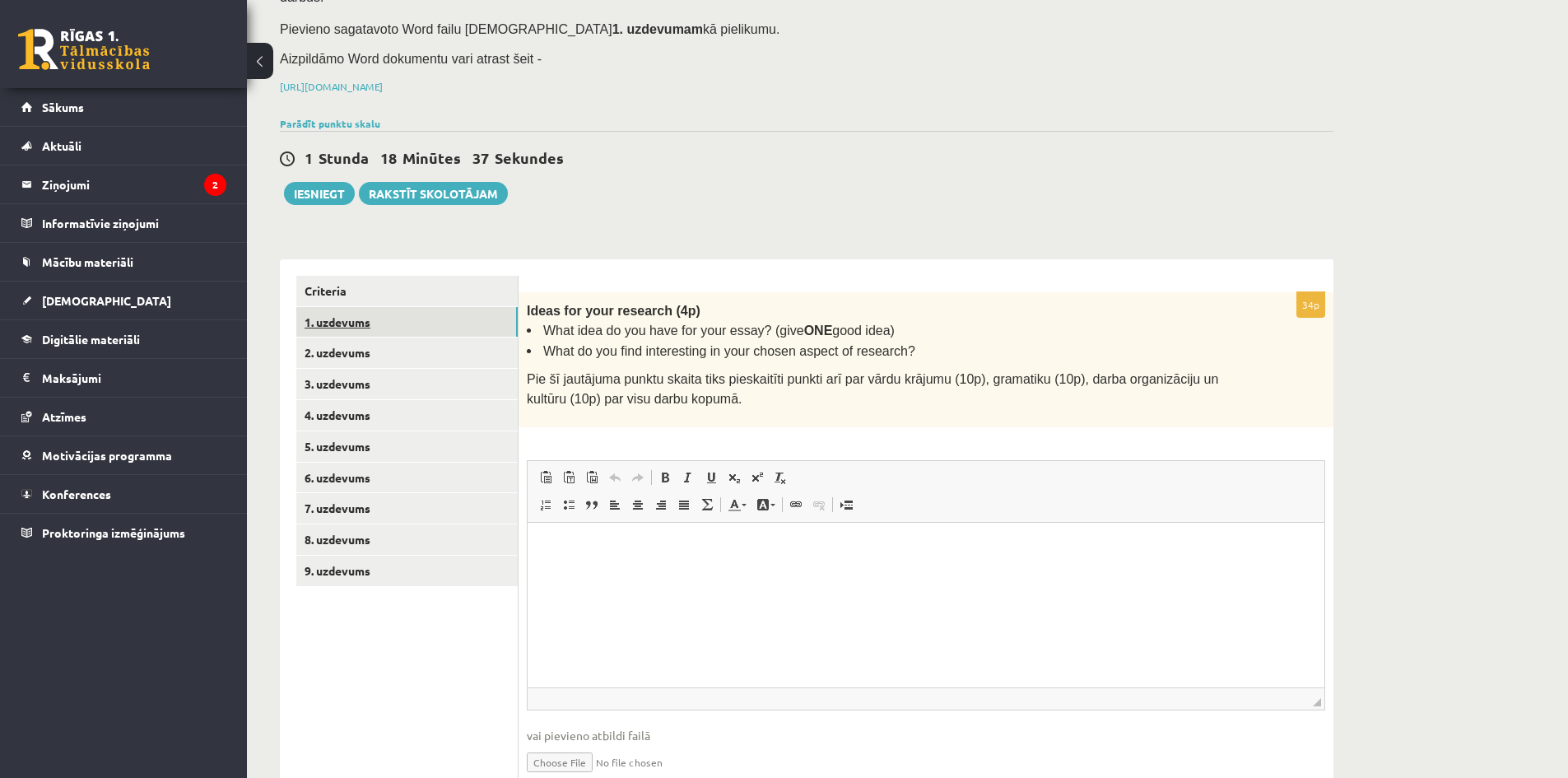
click at [330, 307] on link "1. uzdevums" at bounding box center [406, 322] width 222 height 30
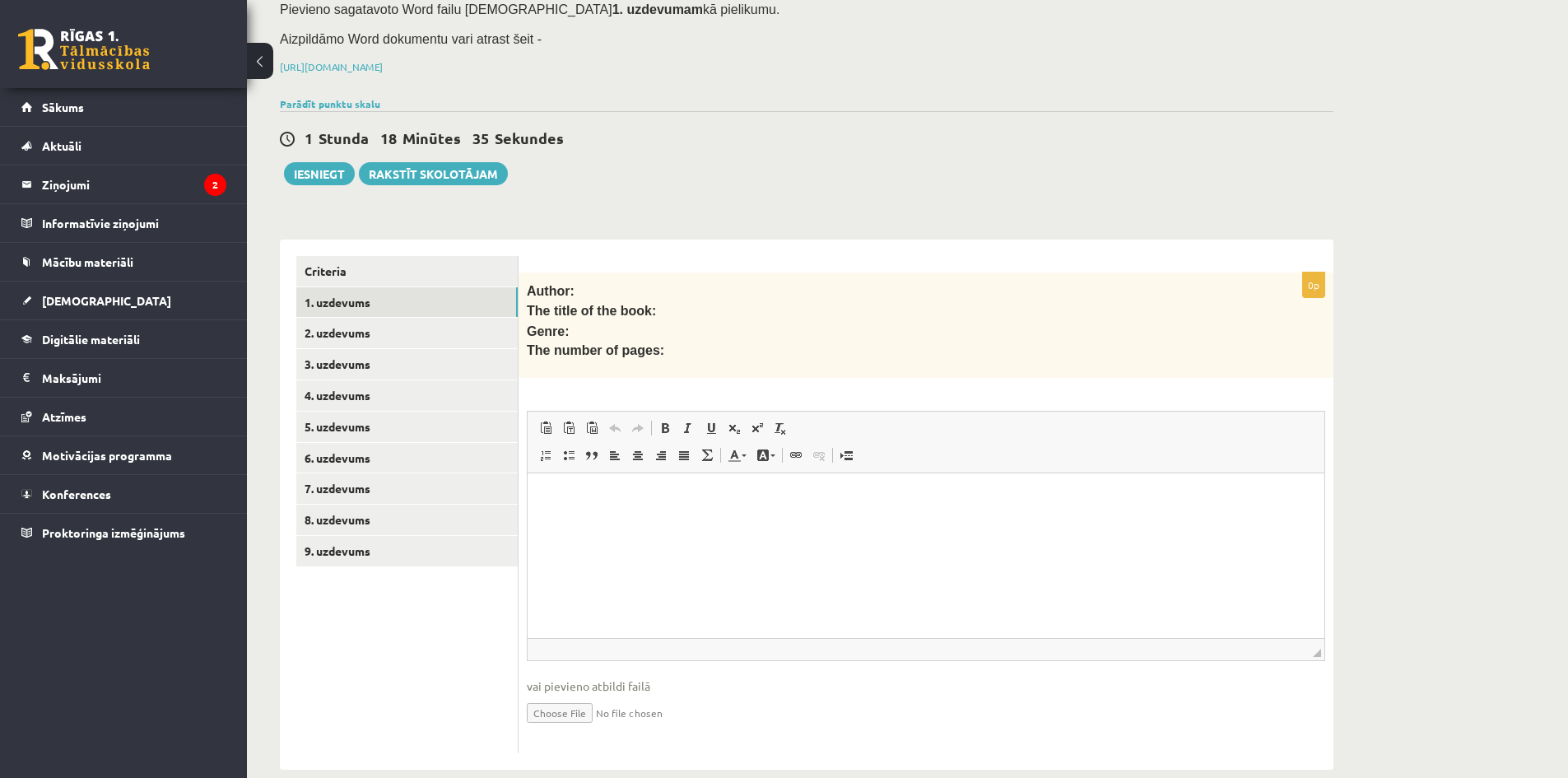
scroll to position [197, 0]
click at [338, 286] on link "1. uzdevums" at bounding box center [406, 301] width 222 height 30
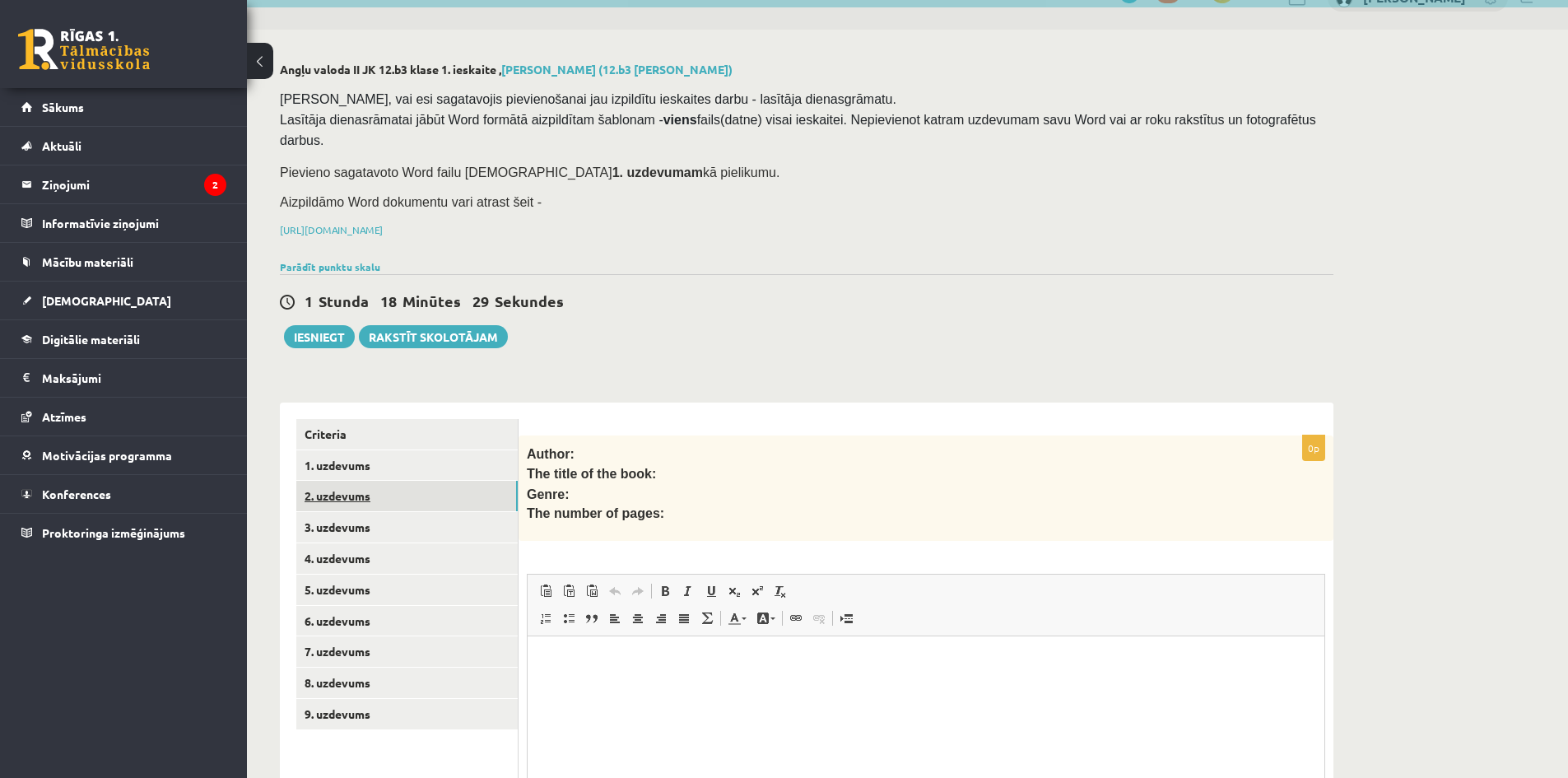
click at [323, 481] on link "2. uzdevums" at bounding box center [406, 496] width 222 height 30
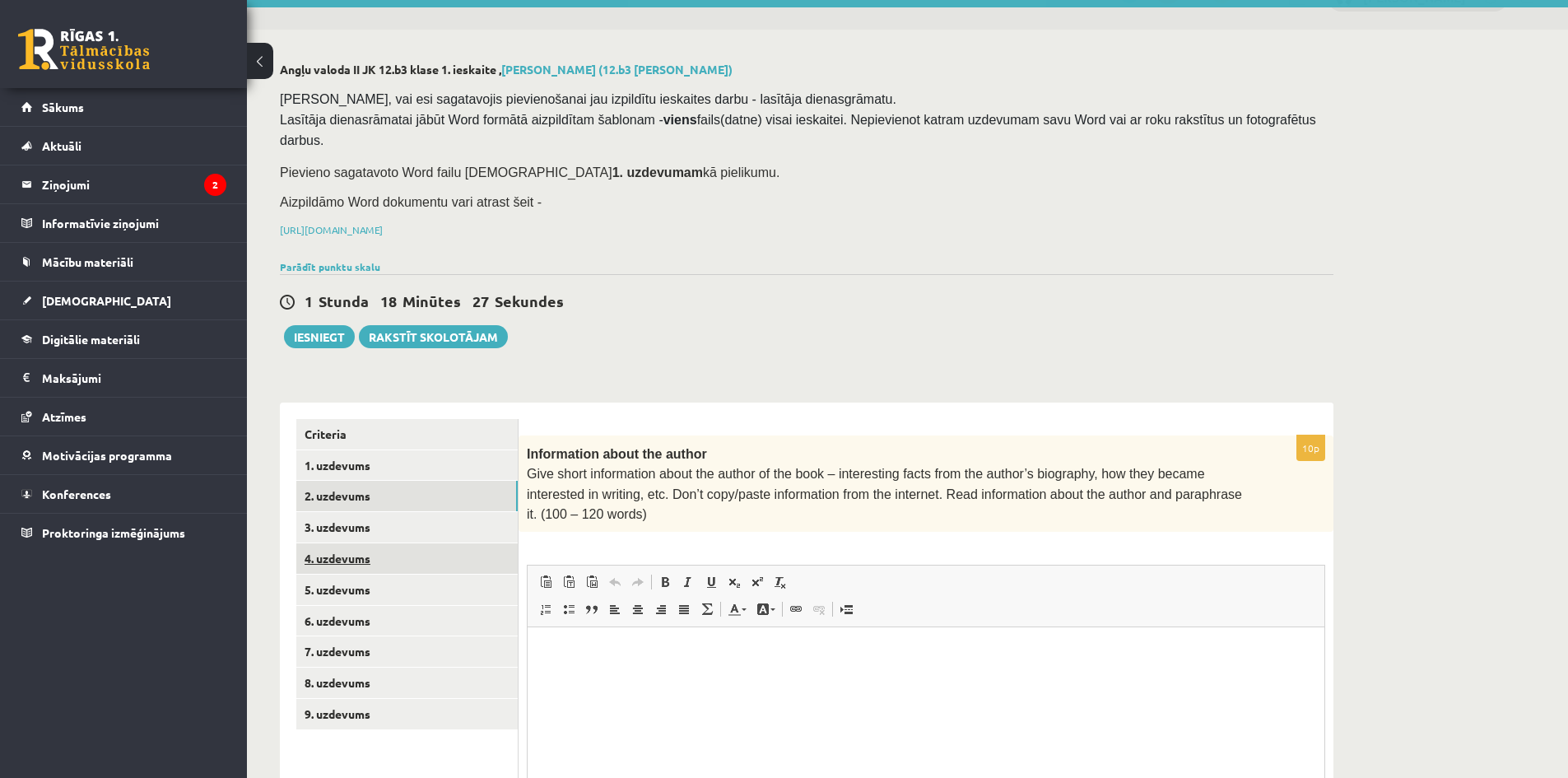
scroll to position [0, 0]
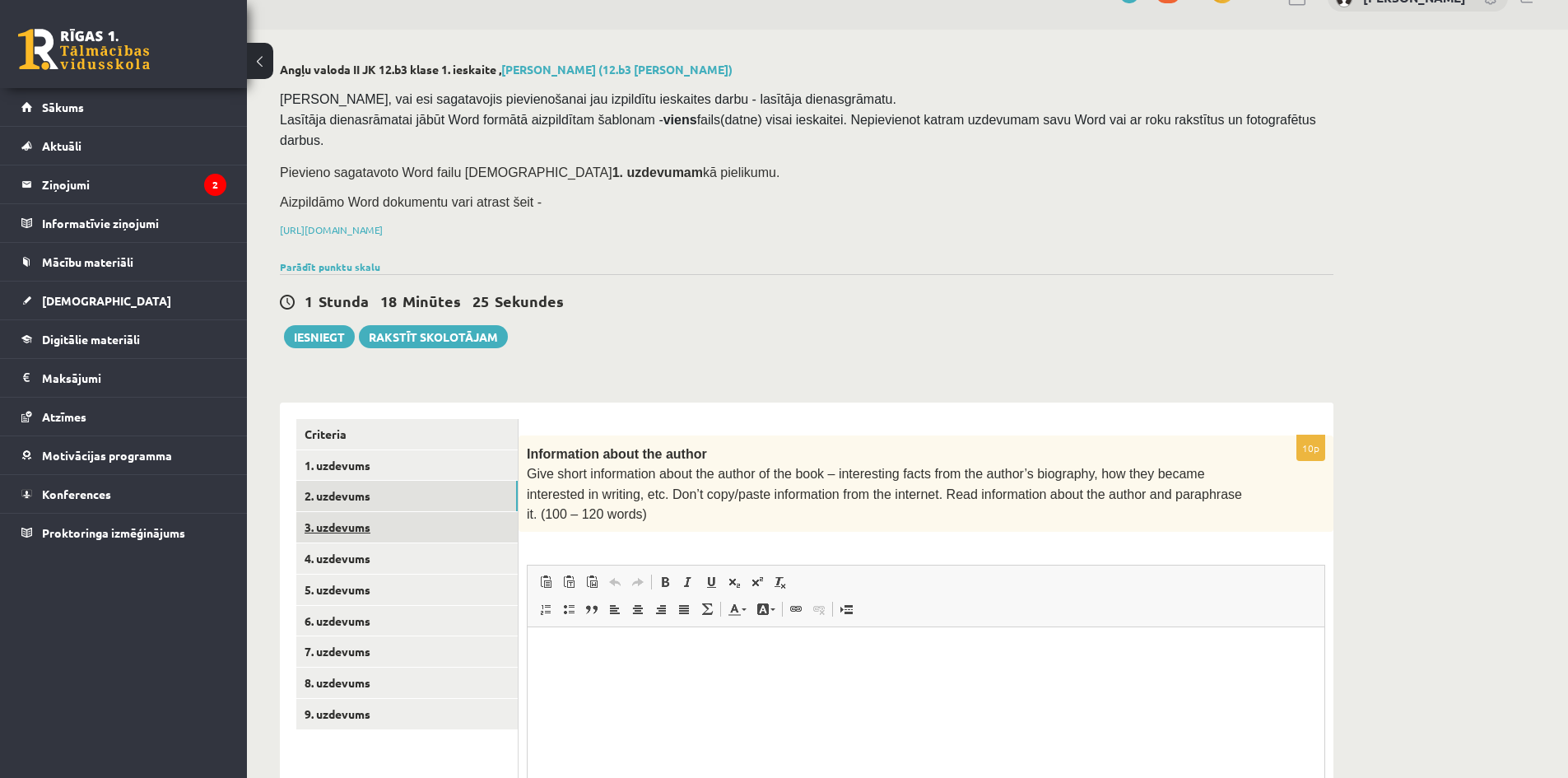
click at [353, 512] on link "3. uzdevums" at bounding box center [406, 527] width 222 height 30
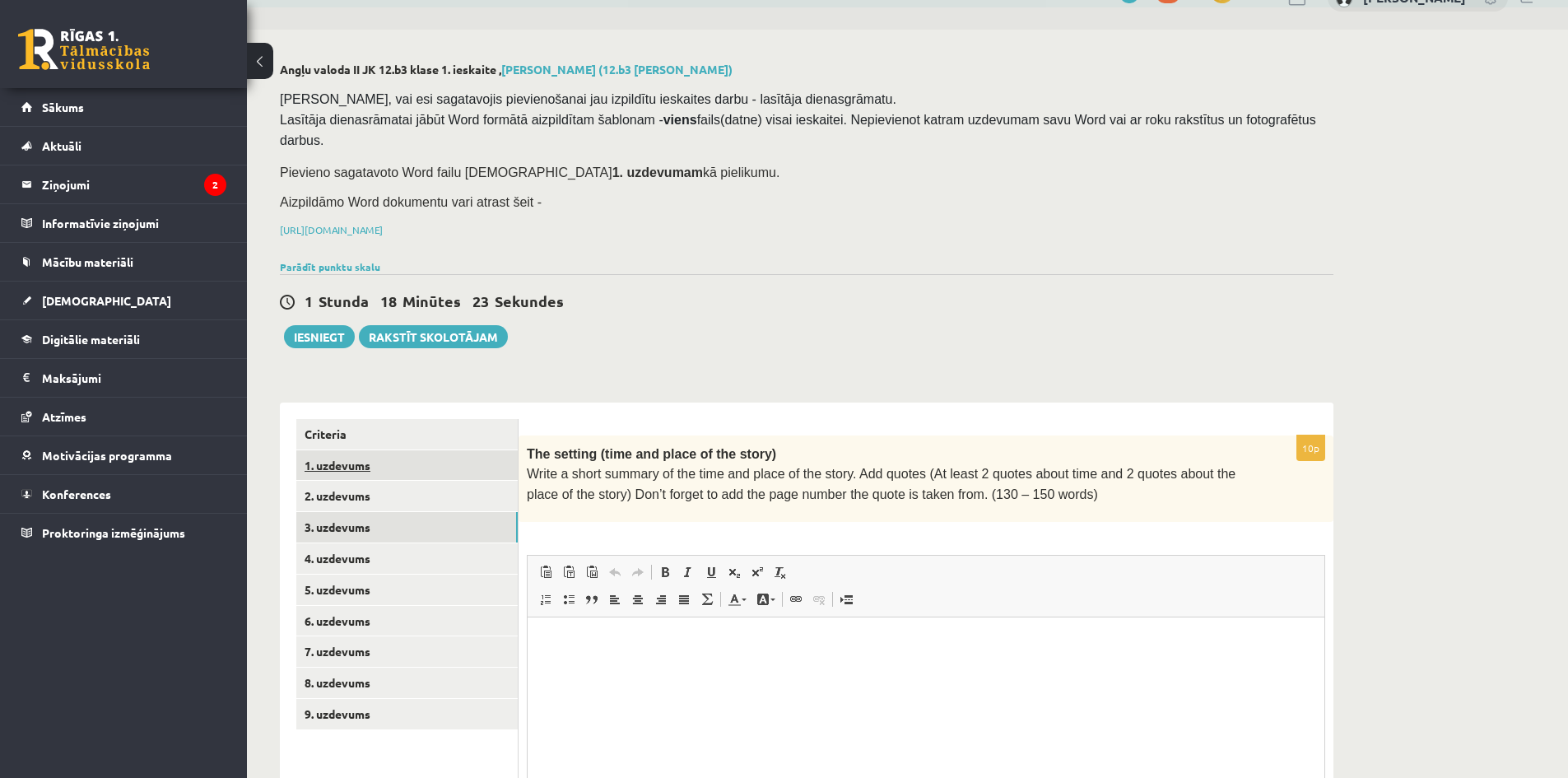
click at [339, 451] on link "1. uzdevums" at bounding box center [406, 465] width 222 height 30
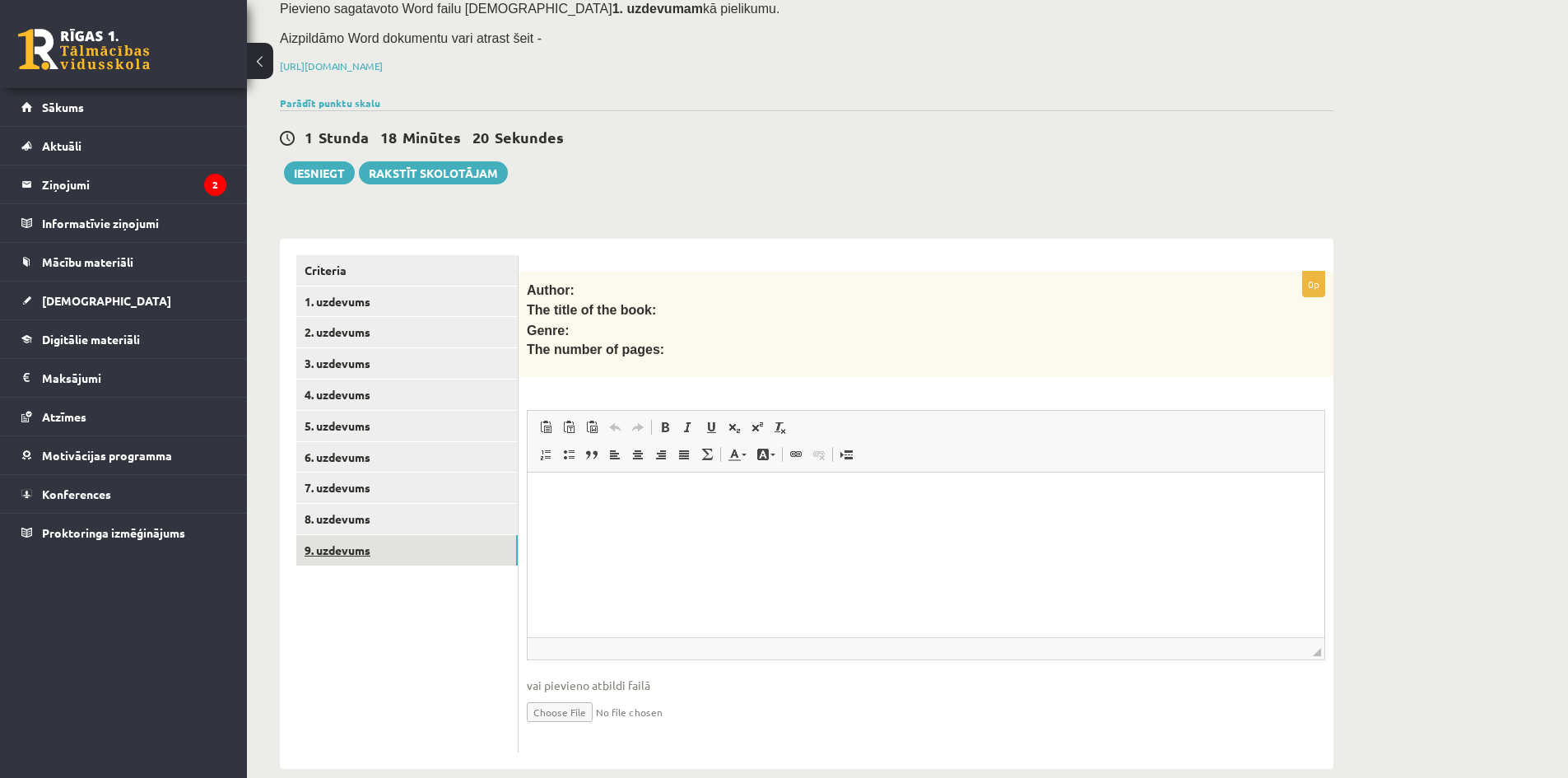
click at [330, 536] on link "9. uzdevums" at bounding box center [406, 550] width 222 height 30
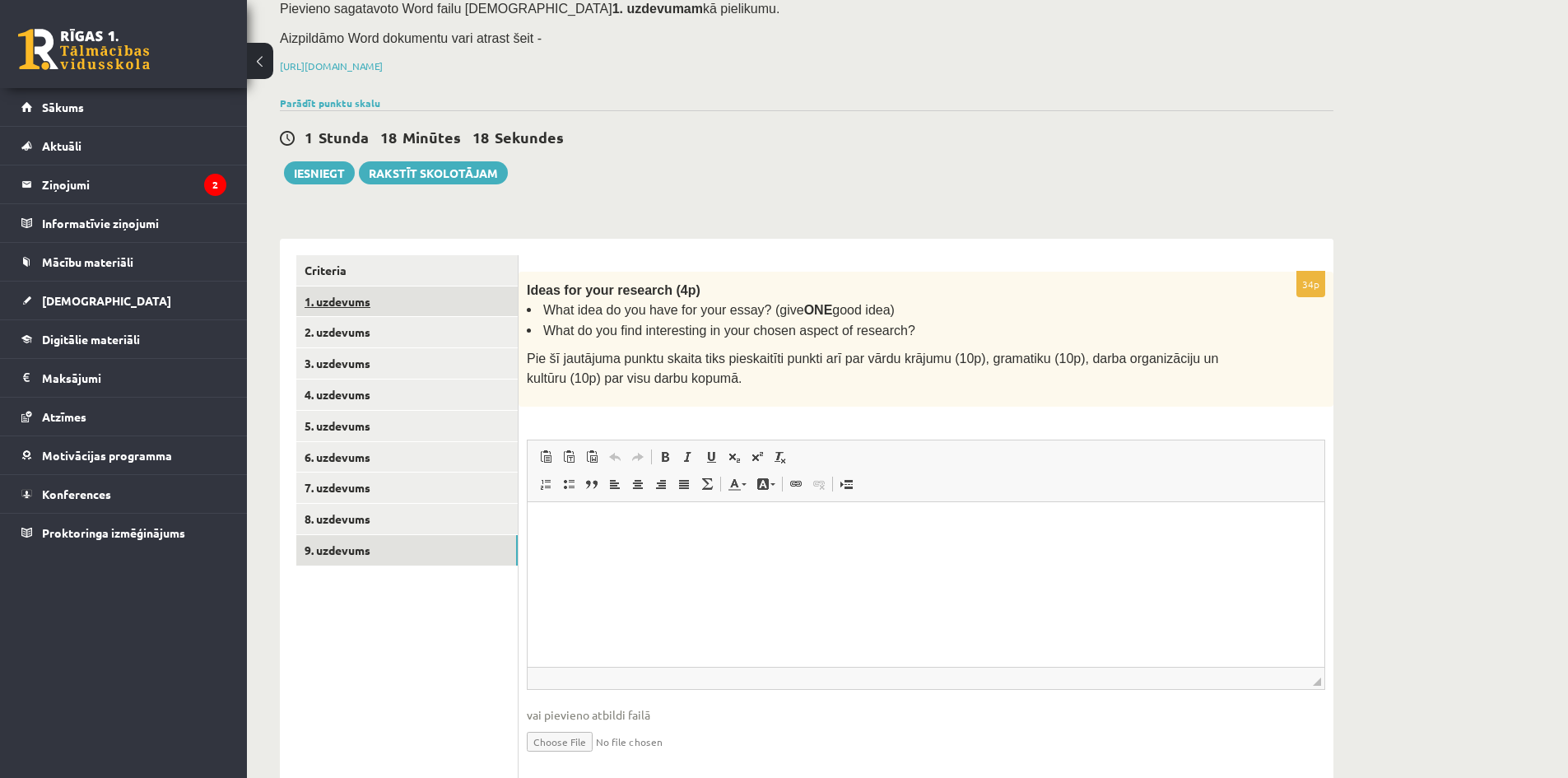
click at [338, 286] on link "1. uzdevums" at bounding box center [406, 301] width 222 height 30
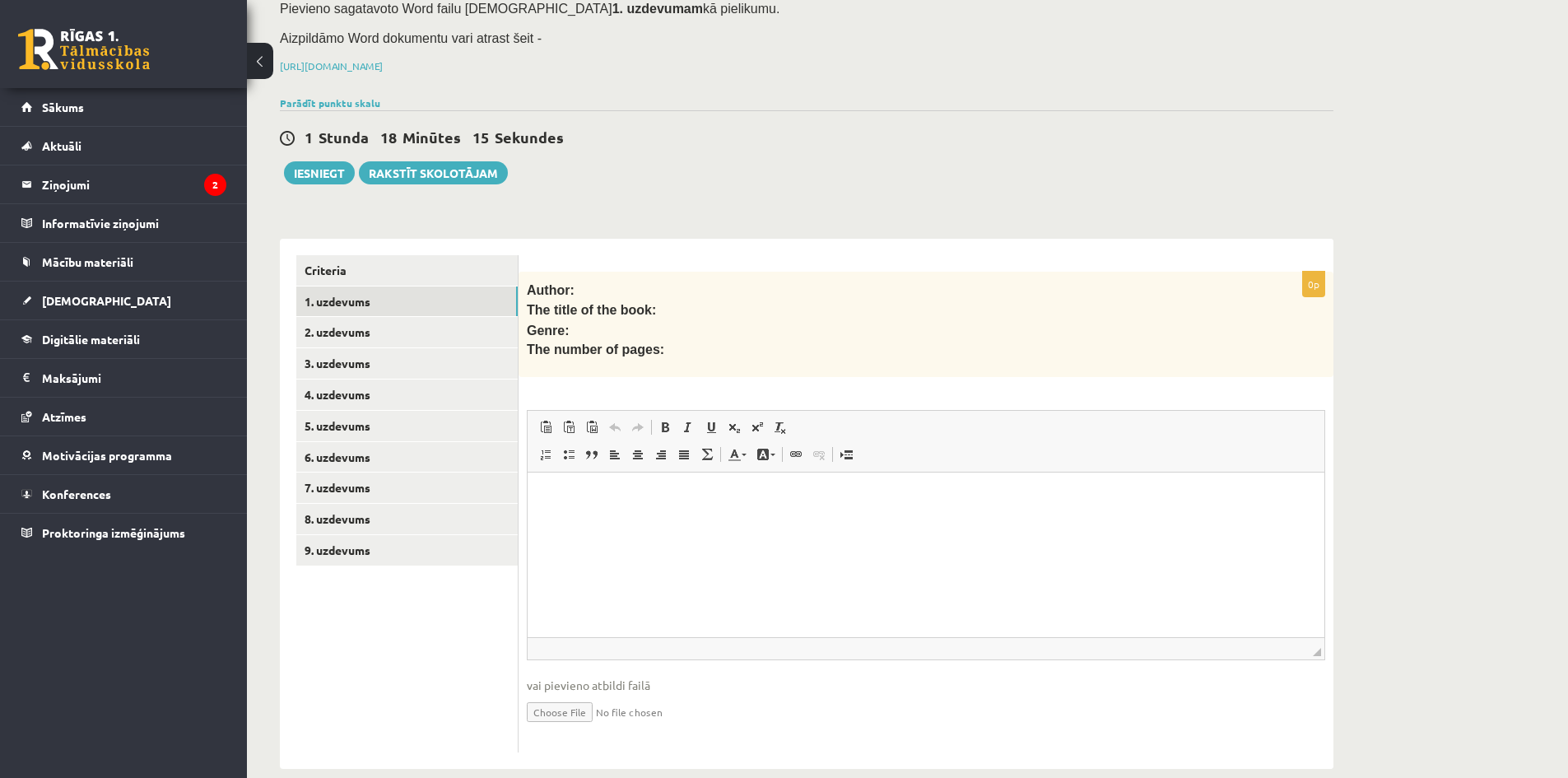
click at [555, 694] on input "file" at bounding box center [925, 711] width 798 height 34
type input "**********"
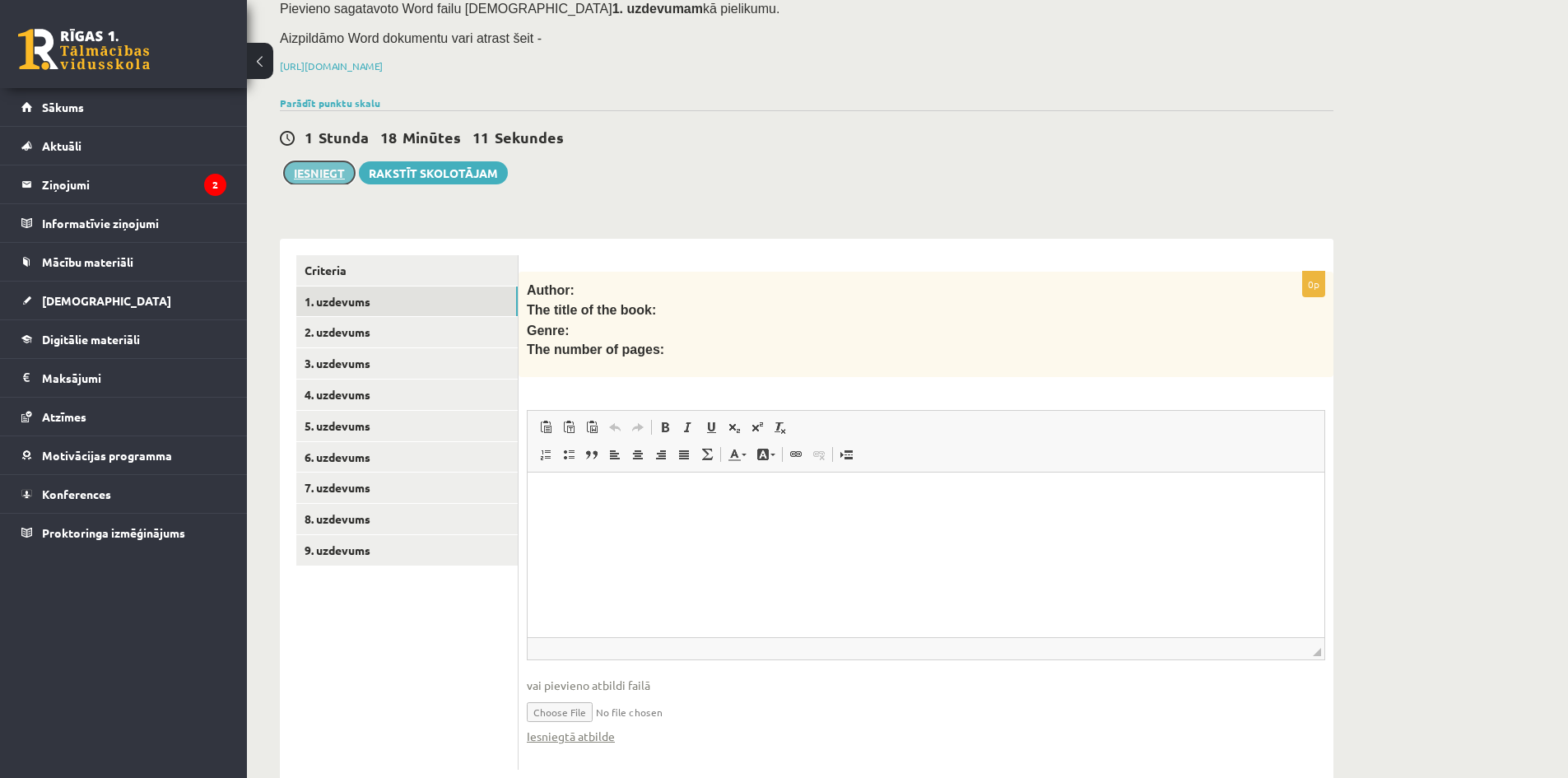
click at [314, 161] on button "Iesniegt" at bounding box center [319, 173] width 70 height 23
click at [589, 728] on link "Iesniegtā atbilde" at bounding box center [571, 737] width 88 height 18
click at [352, 317] on link "2. uzdevums" at bounding box center [406, 331] width 222 height 30
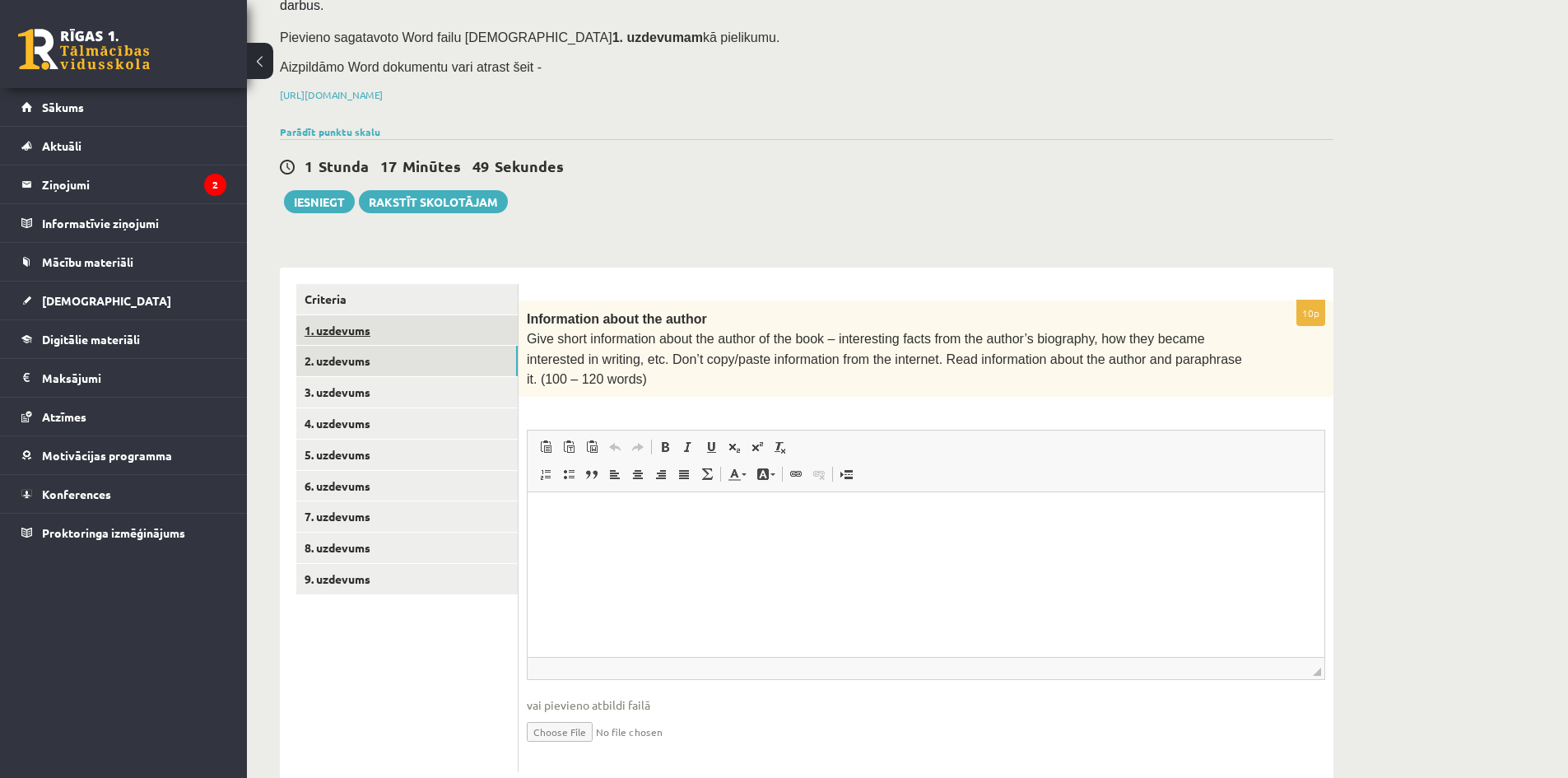
click at [342, 316] on link "1. uzdevums" at bounding box center [406, 330] width 222 height 30
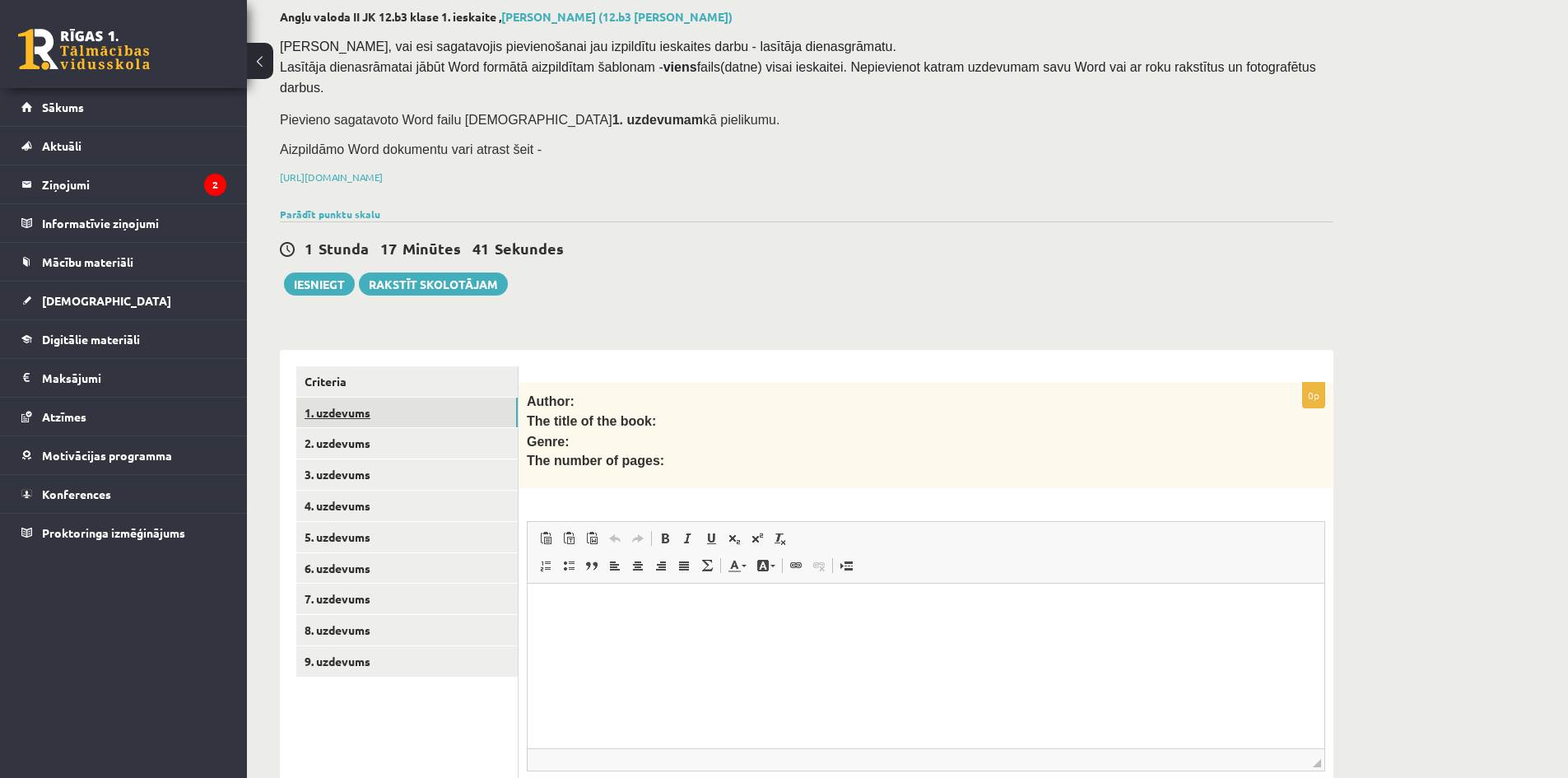
click at [322, 398] on link "1. uzdevums" at bounding box center [406, 412] width 222 height 30
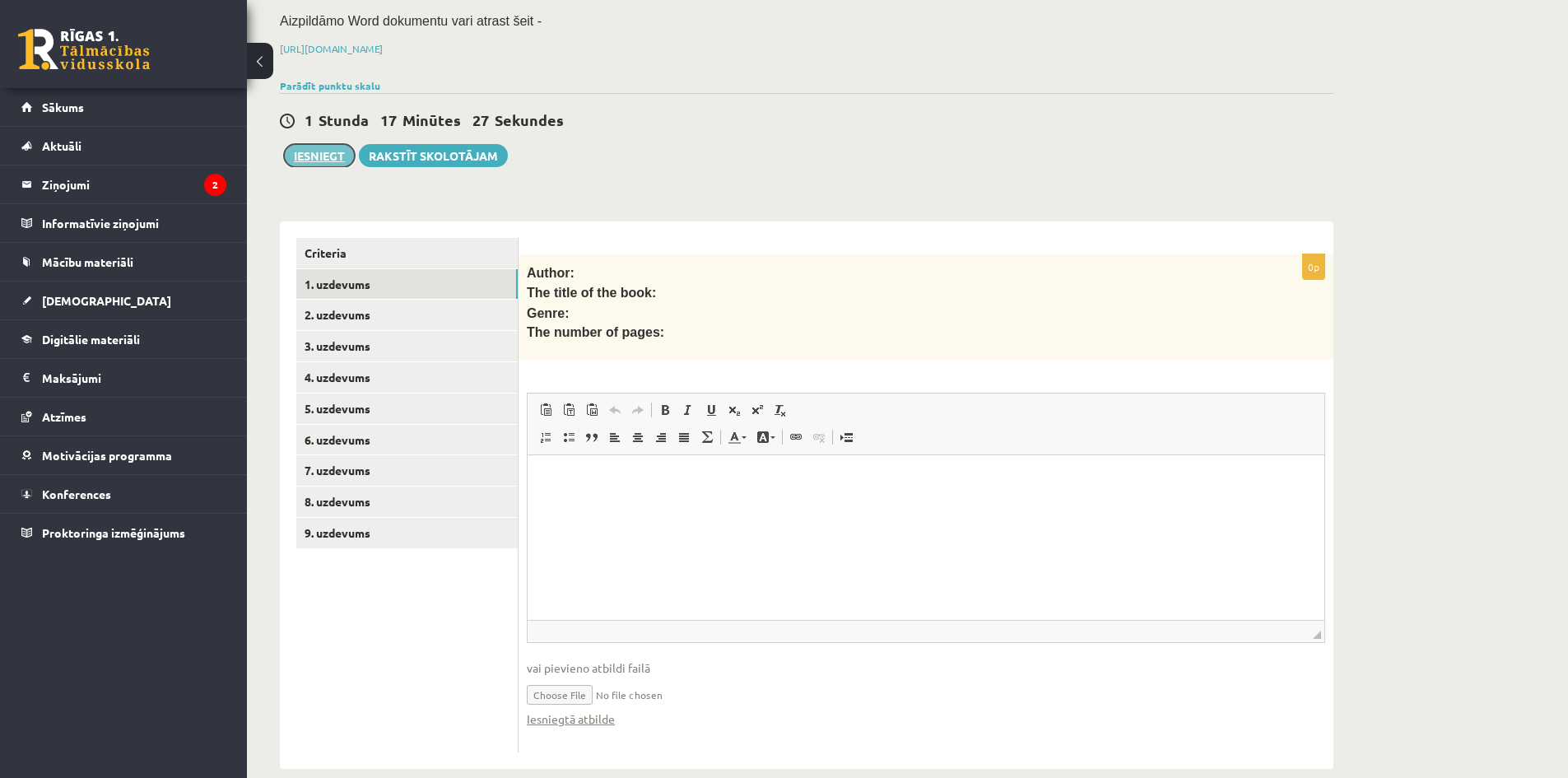
click at [313, 144] on button "Iesniegt" at bounding box center [319, 155] width 70 height 23
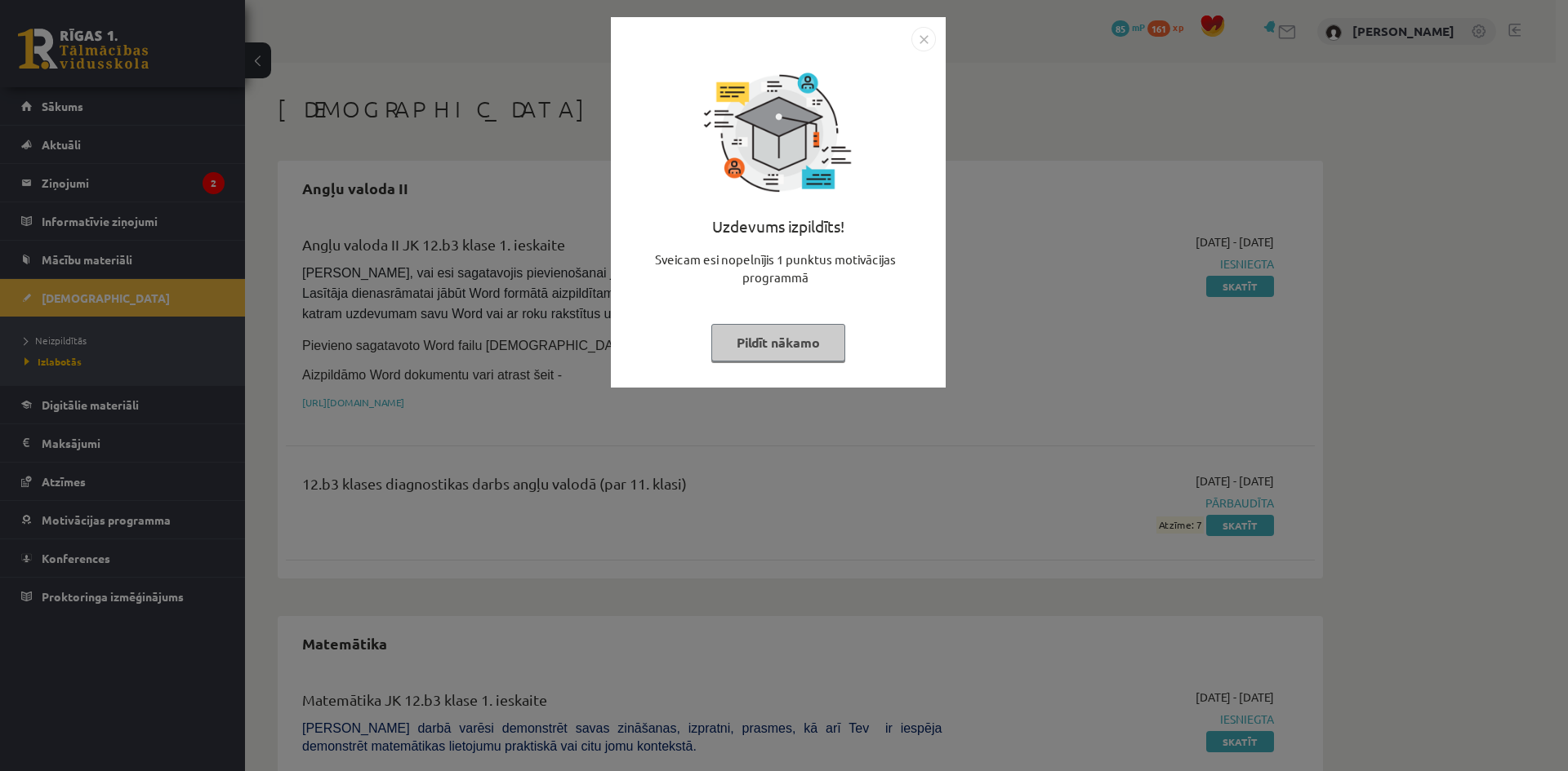
click at [791, 331] on button "Pildīt nākamo" at bounding box center [778, 342] width 134 height 38
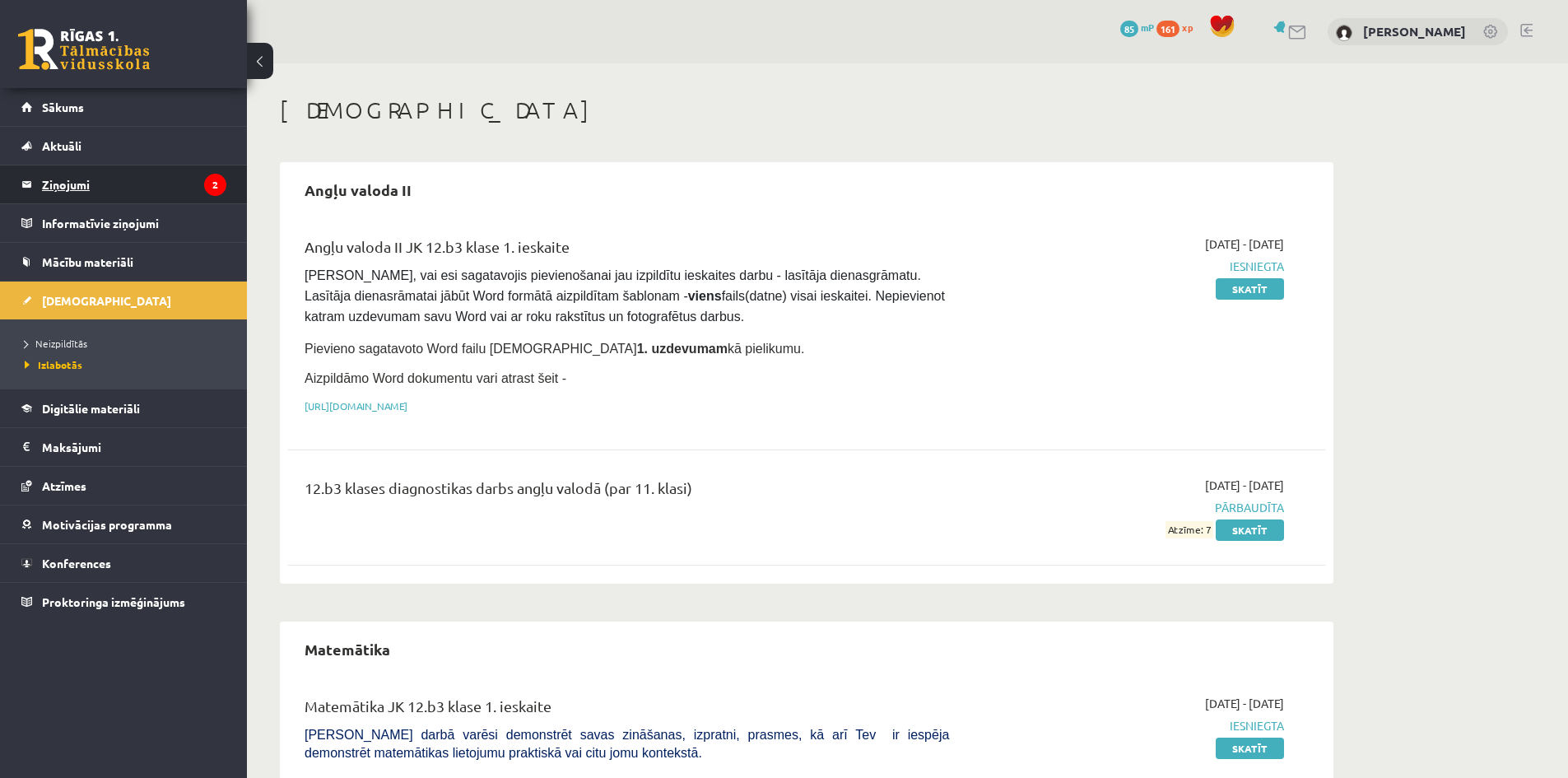
click at [152, 197] on legend "Ziņojumi 2" at bounding box center [134, 184] width 185 height 38
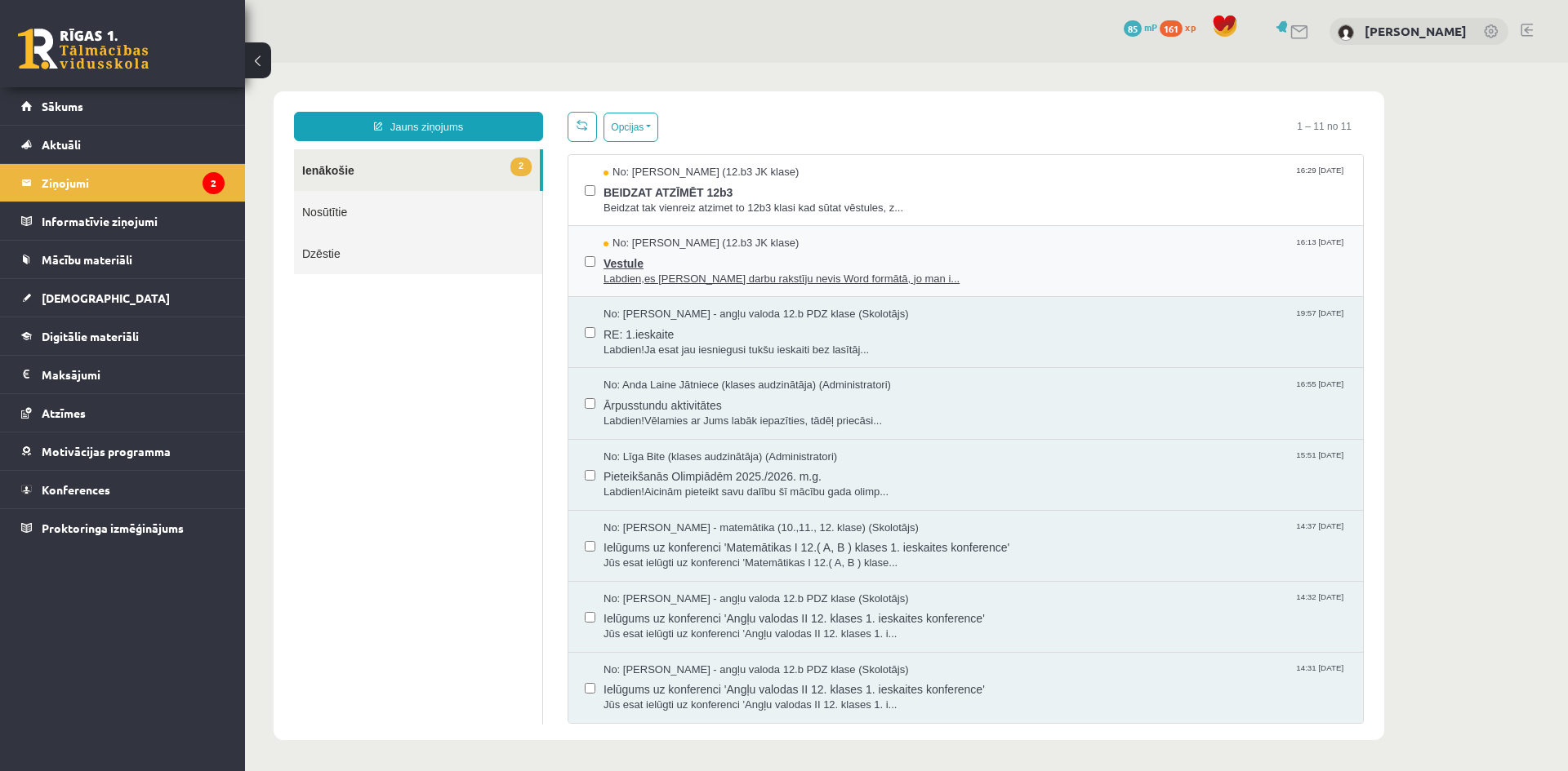
click at [746, 259] on span "Vestule" at bounding box center [975, 261] width 743 height 20
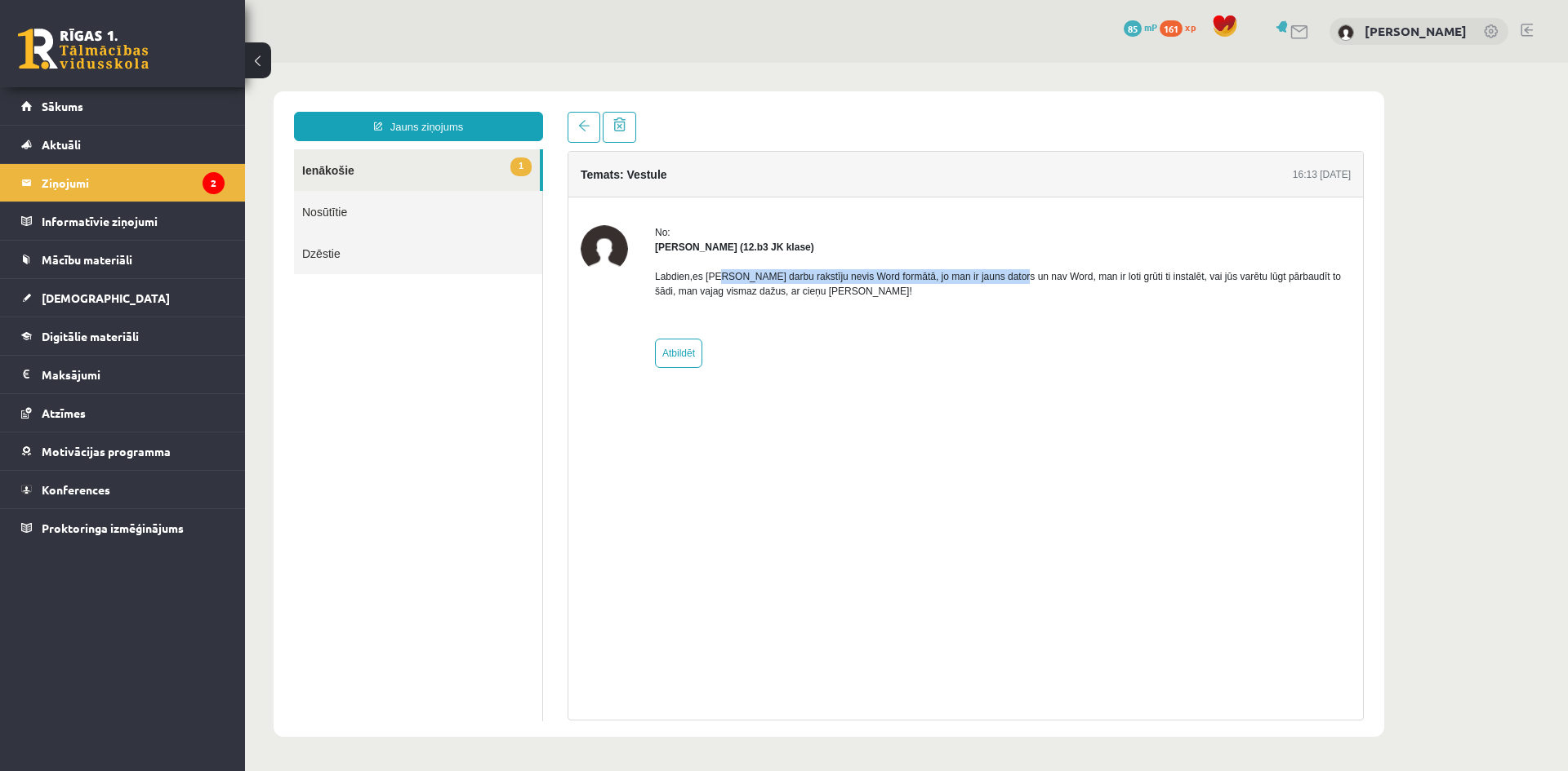
drag, startPoint x: 715, startPoint y: 280, endPoint x: 1011, endPoint y: 272, distance: 296.1
click at [1011, 272] on p "Labdien,es [PERSON_NAME] darbu rakstīju nevis Word formātā, jo man ir jauns dat…" at bounding box center [1003, 284] width 696 height 29
click at [912, 333] on div "No: [PERSON_NAME] (12.b3 JK klase) Labdien,es [PERSON_NAME] darbu rakstīju nevi…" at bounding box center [1003, 296] width 696 height 142
click at [578, 132] on span at bounding box center [583, 126] width 12 height 12
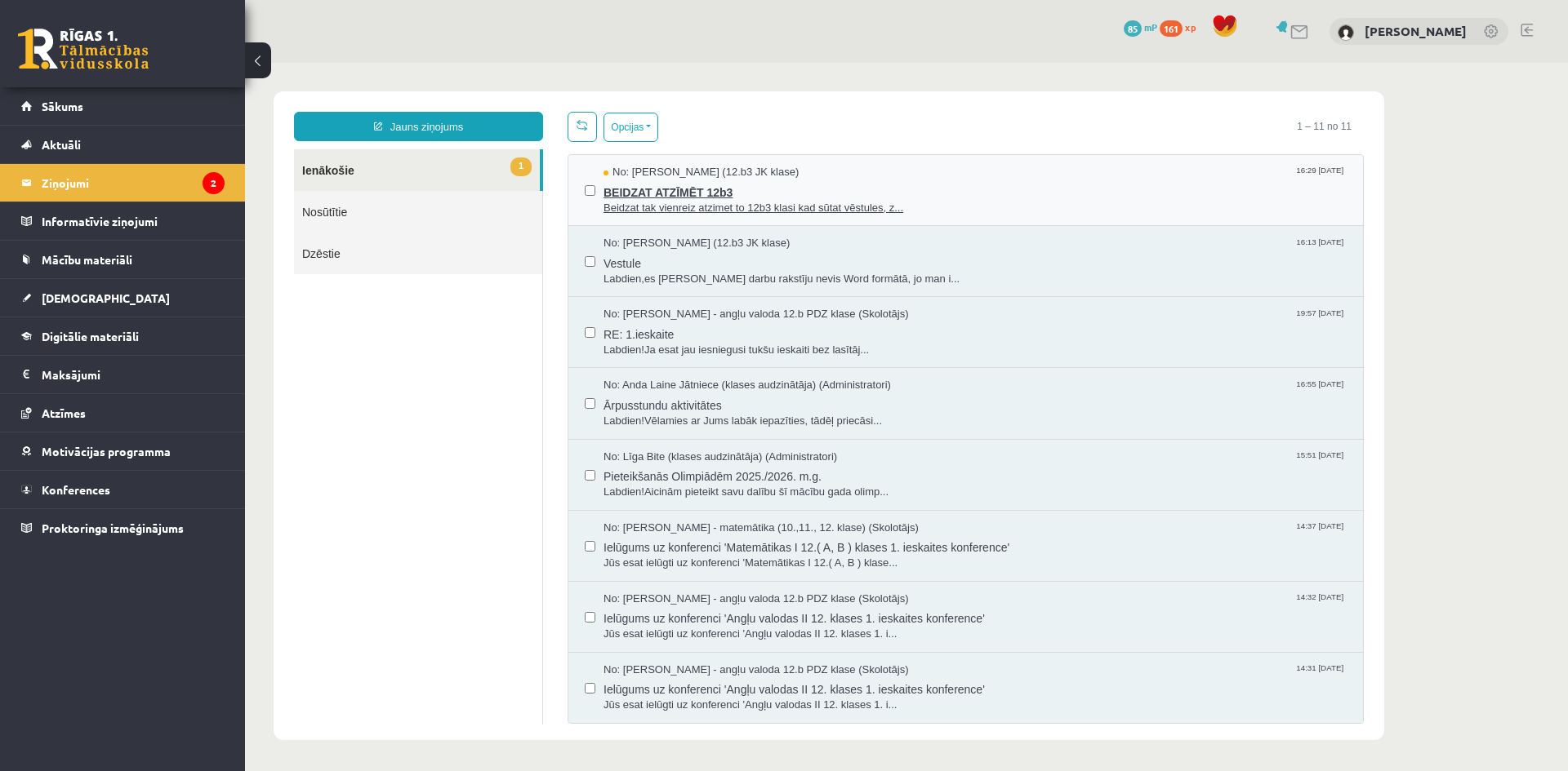
click at [702, 181] on span "BEIDZAT ATZĪMĒT 12b3" at bounding box center [975, 190] width 743 height 20
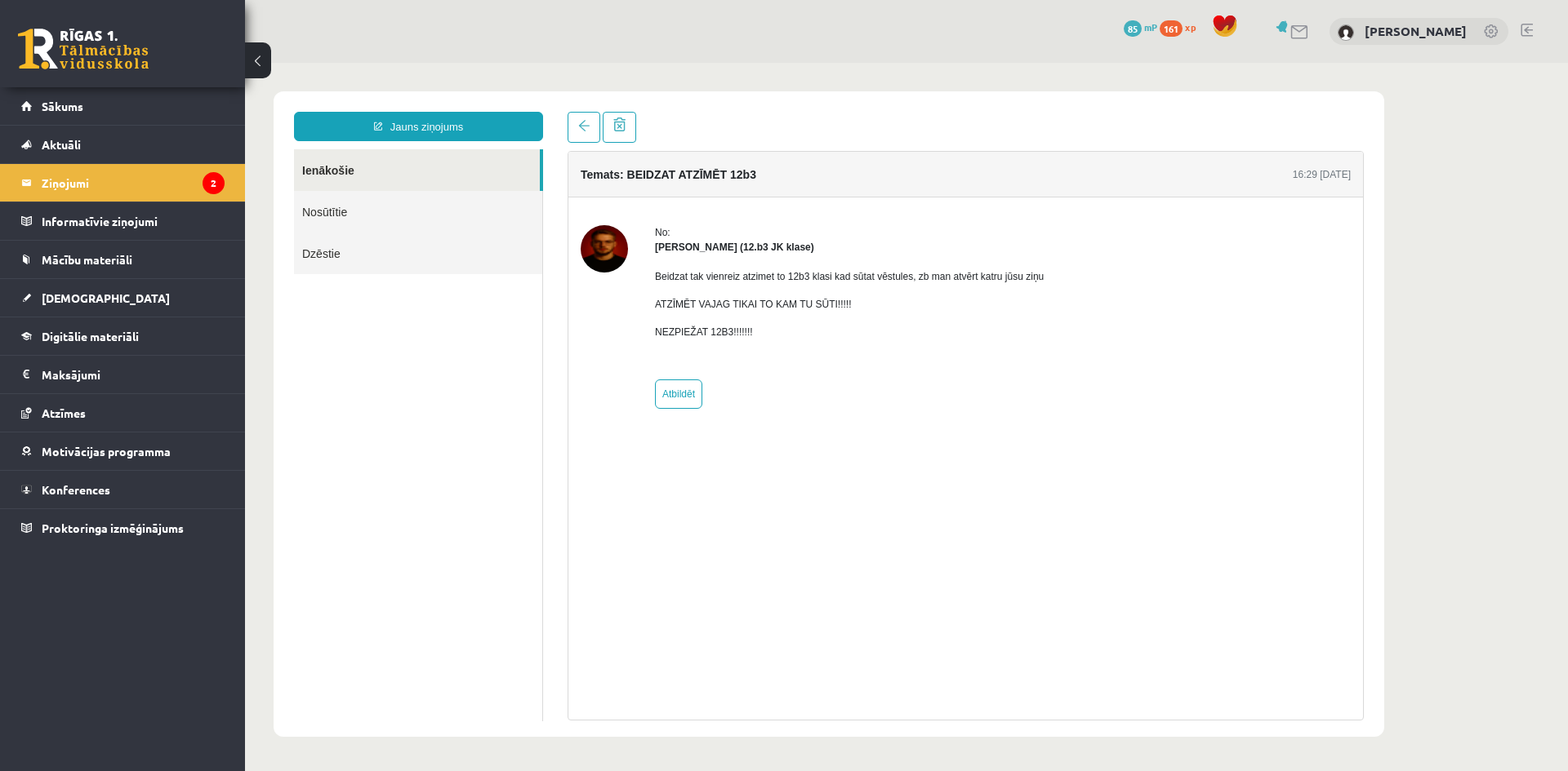
click at [608, 252] on img at bounding box center [604, 249] width 47 height 47
click at [587, 132] on link at bounding box center [584, 127] width 33 height 31
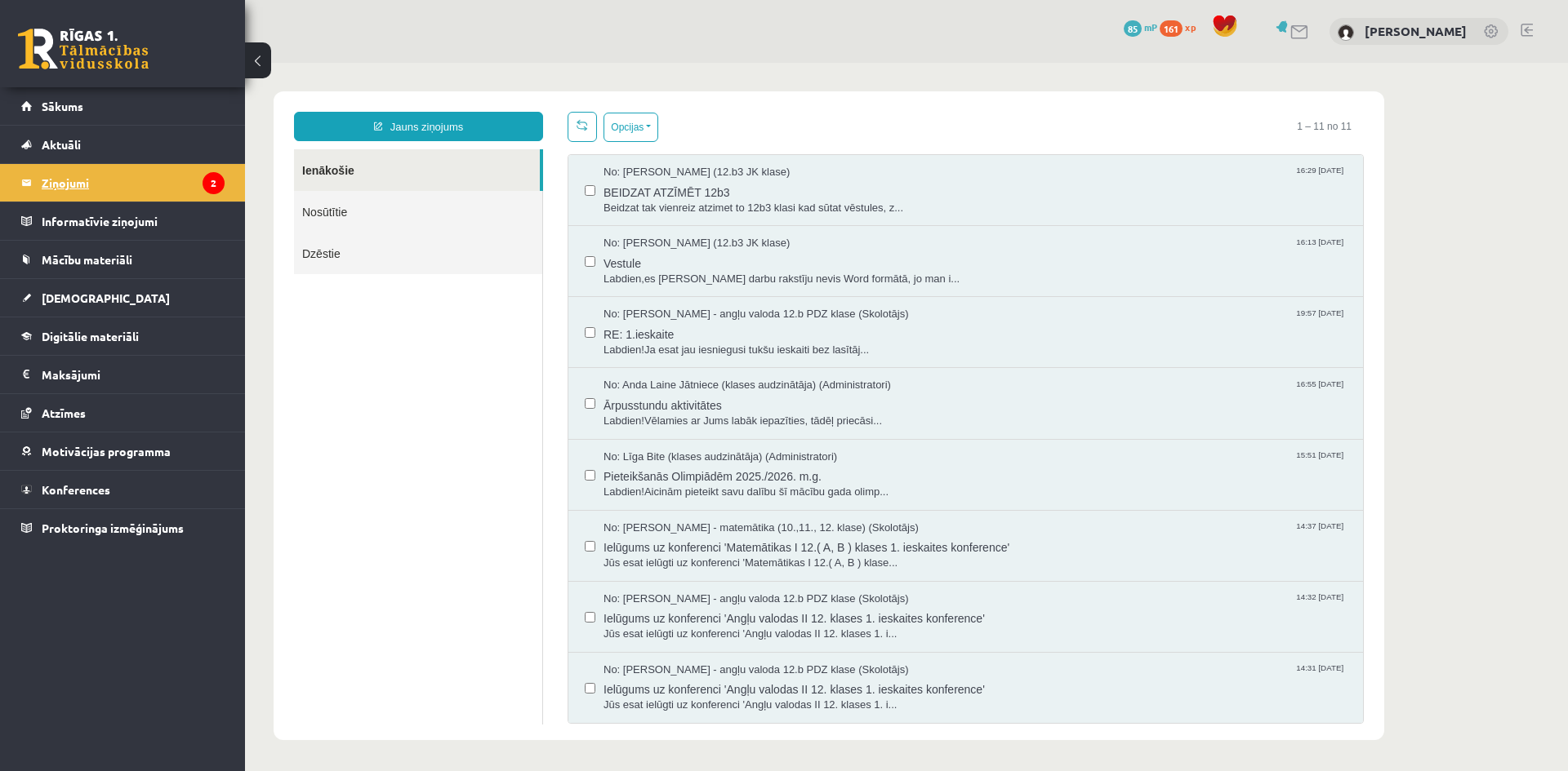
click at [199, 196] on legend "Ziņojumi 2" at bounding box center [133, 182] width 183 height 38
click at [129, 303] on link "[DEMOGRAPHIC_DATA]" at bounding box center [123, 297] width 204 height 38
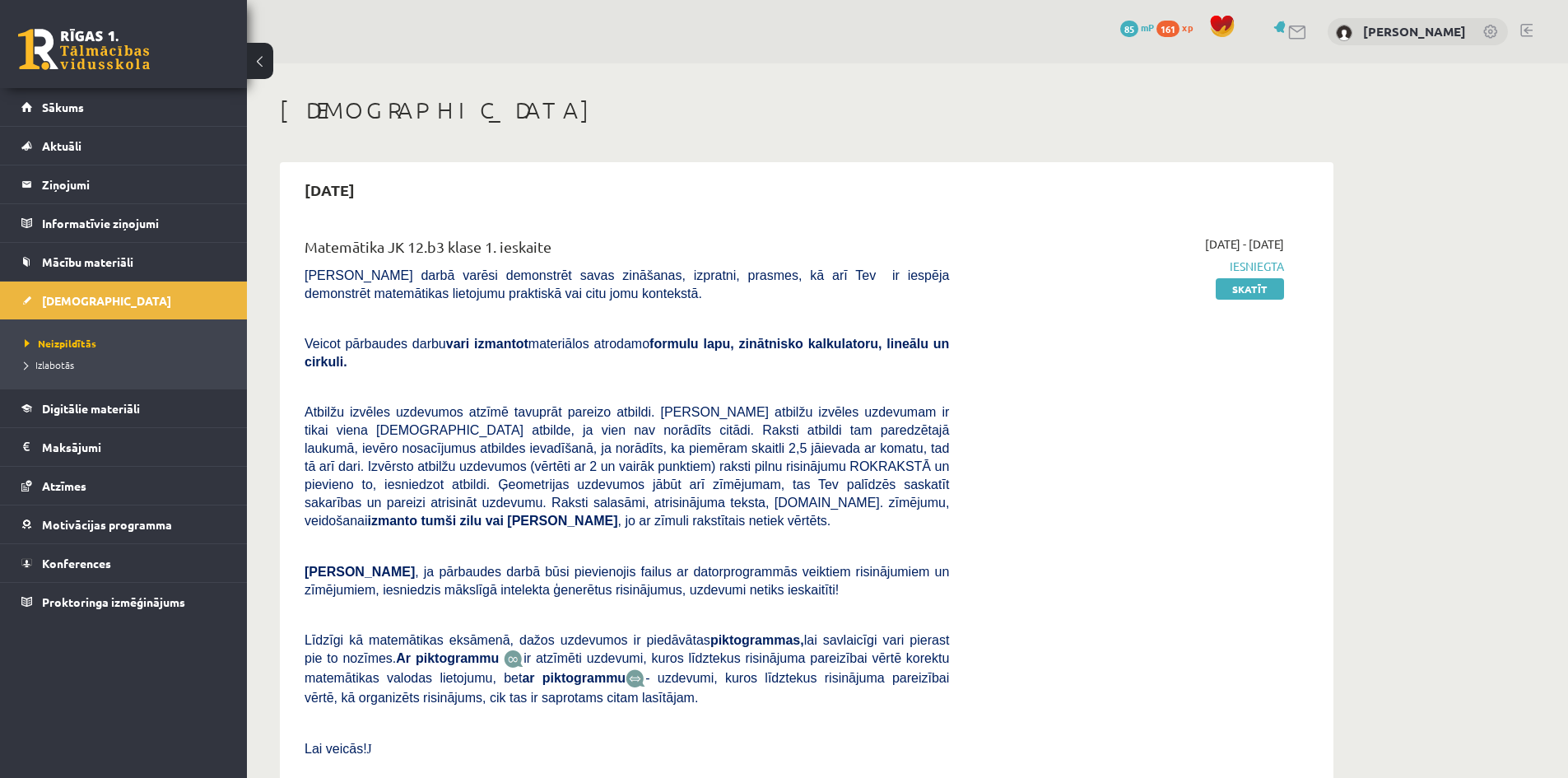
click at [138, 303] on link "[DEMOGRAPHIC_DATA]" at bounding box center [124, 300] width 205 height 38
